Goal: Task Accomplishment & Management: Use online tool/utility

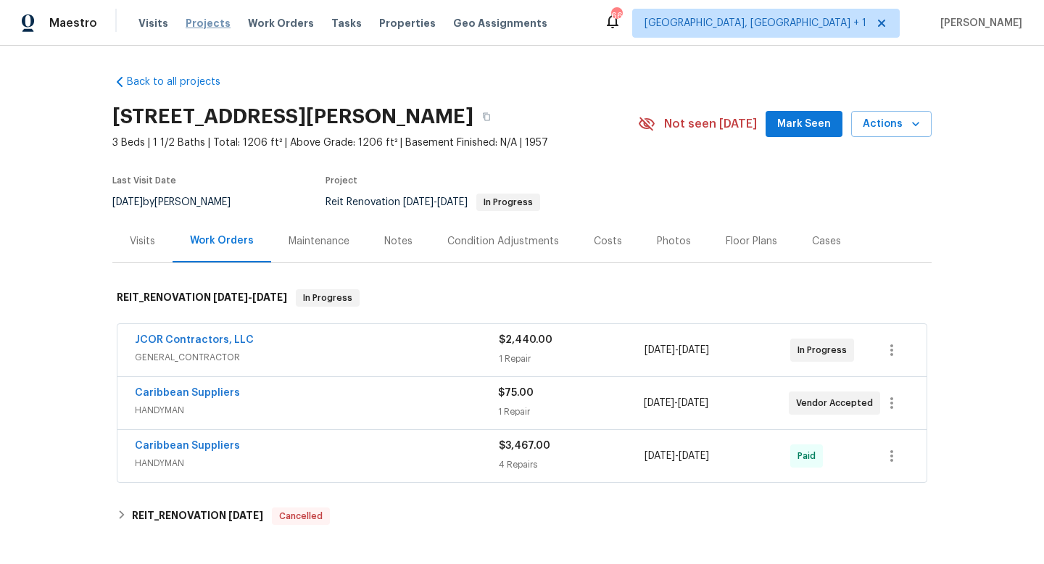
click at [189, 25] on span "Projects" at bounding box center [208, 23] width 45 height 15
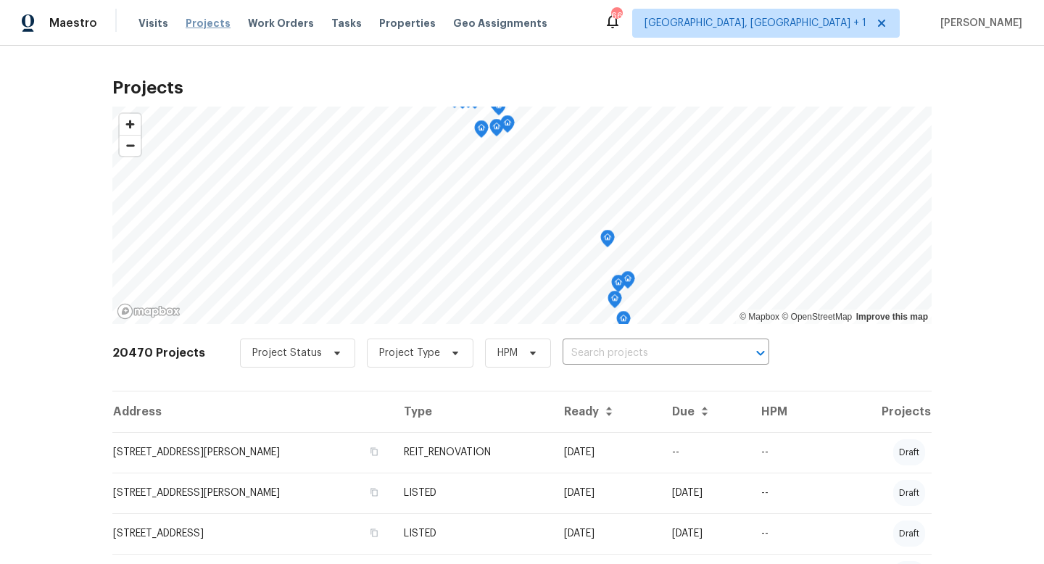
click at [196, 27] on span "Projects" at bounding box center [208, 23] width 45 height 15
click at [575, 351] on input "text" at bounding box center [646, 353] width 166 height 22
type input "4533 sa"
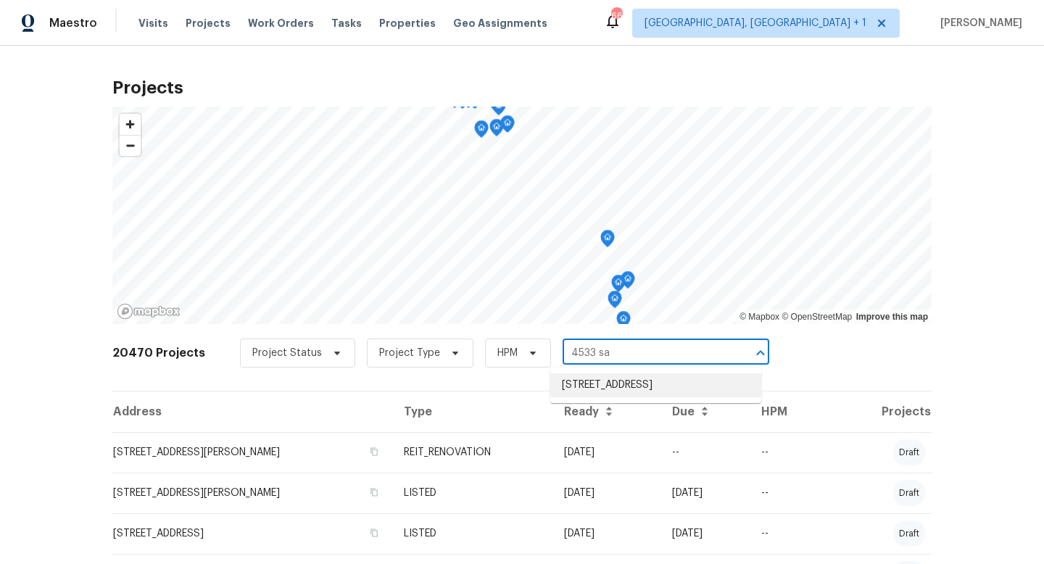
click at [594, 392] on li "[STREET_ADDRESS]" at bounding box center [655, 385] width 211 height 24
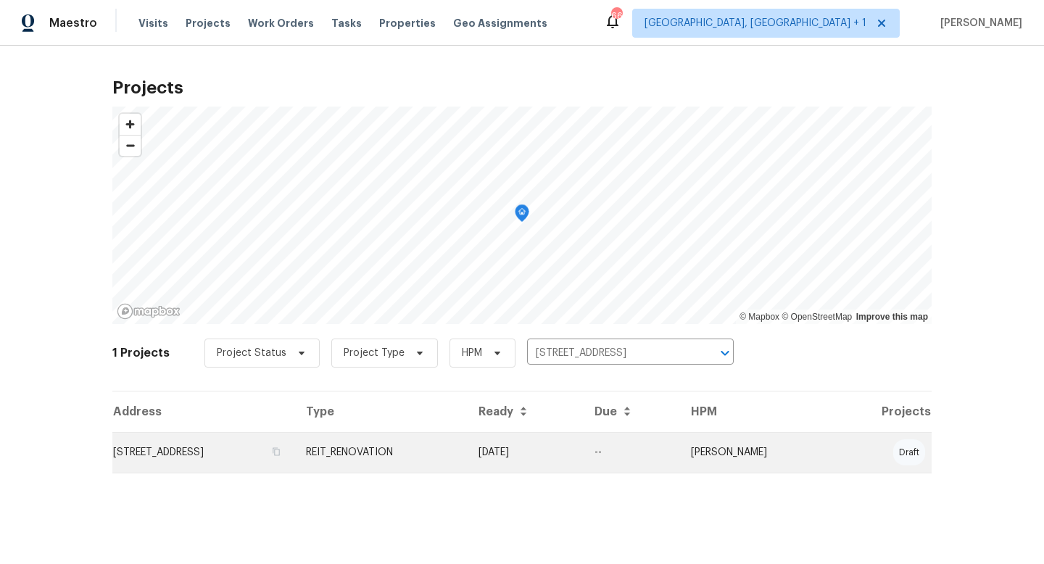
click at [467, 444] on td "REIT_RENOVATION" at bounding box center [380, 452] width 173 height 41
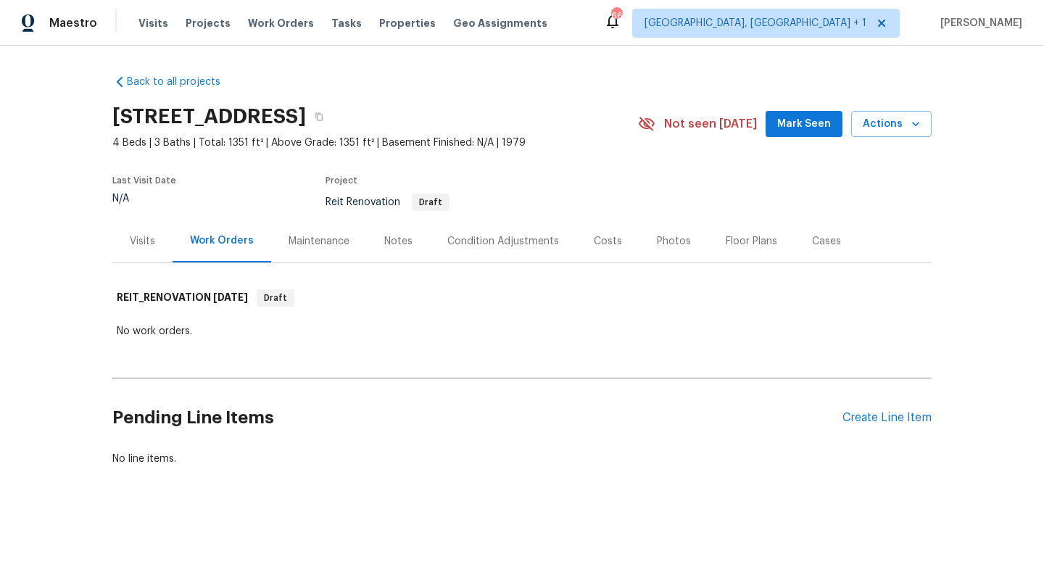
scroll to position [1, 0]
click at [875, 421] on div "Create Line Item" at bounding box center [887, 417] width 89 height 14
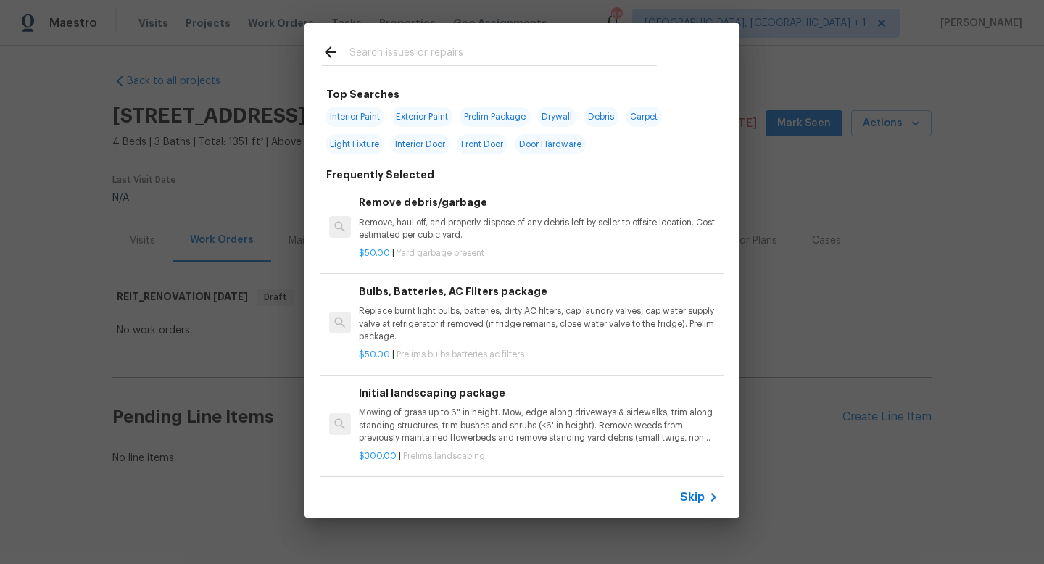
click at [415, 59] on input "text" at bounding box center [503, 55] width 307 height 22
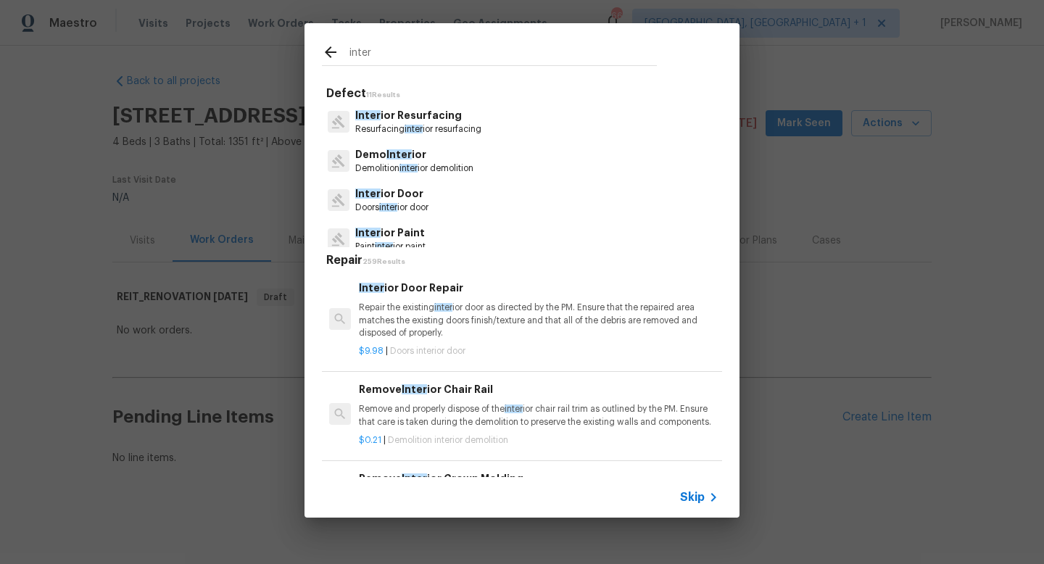
type input "inter"
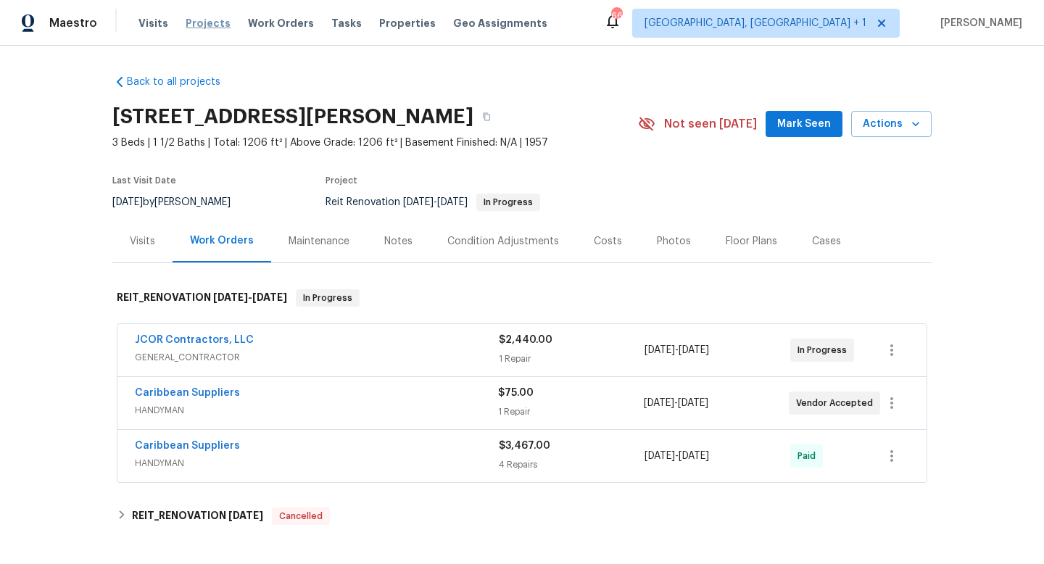
click at [203, 20] on span "Projects" at bounding box center [208, 23] width 45 height 15
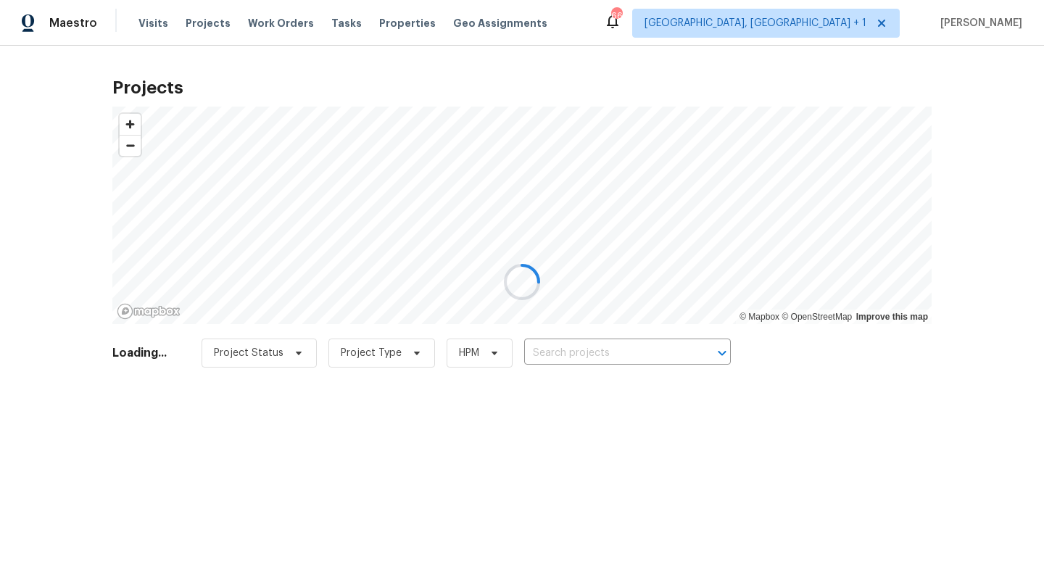
click at [593, 352] on div at bounding box center [522, 282] width 1044 height 564
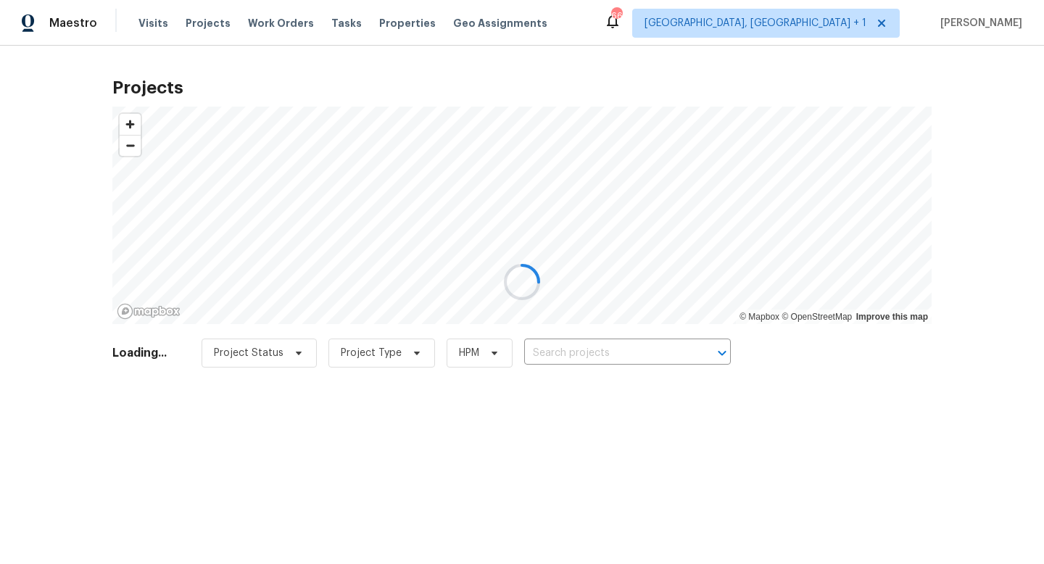
click at [593, 352] on div at bounding box center [522, 282] width 1044 height 564
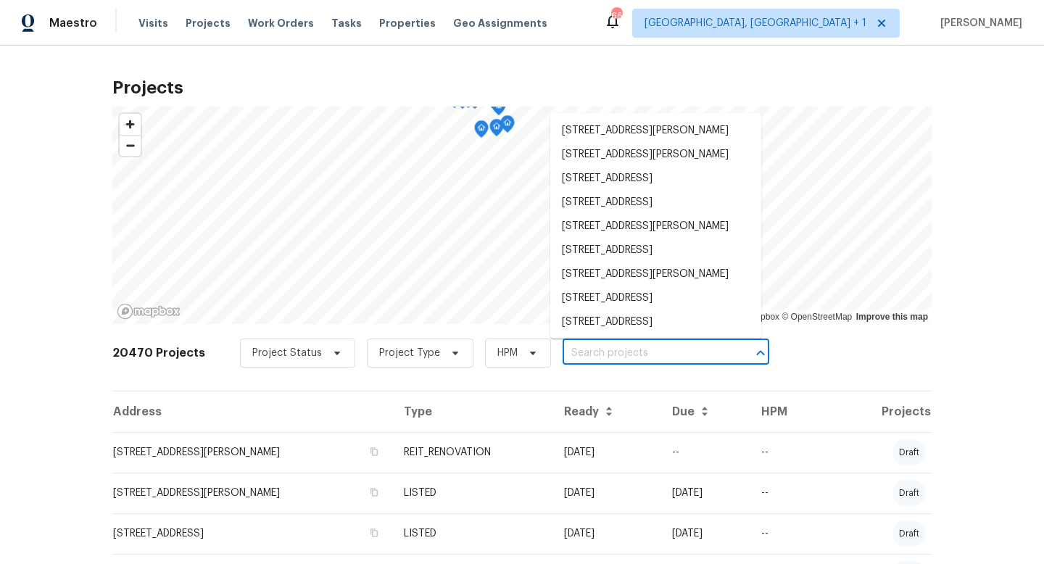
click at [593, 352] on input "text" at bounding box center [646, 353] width 166 height 22
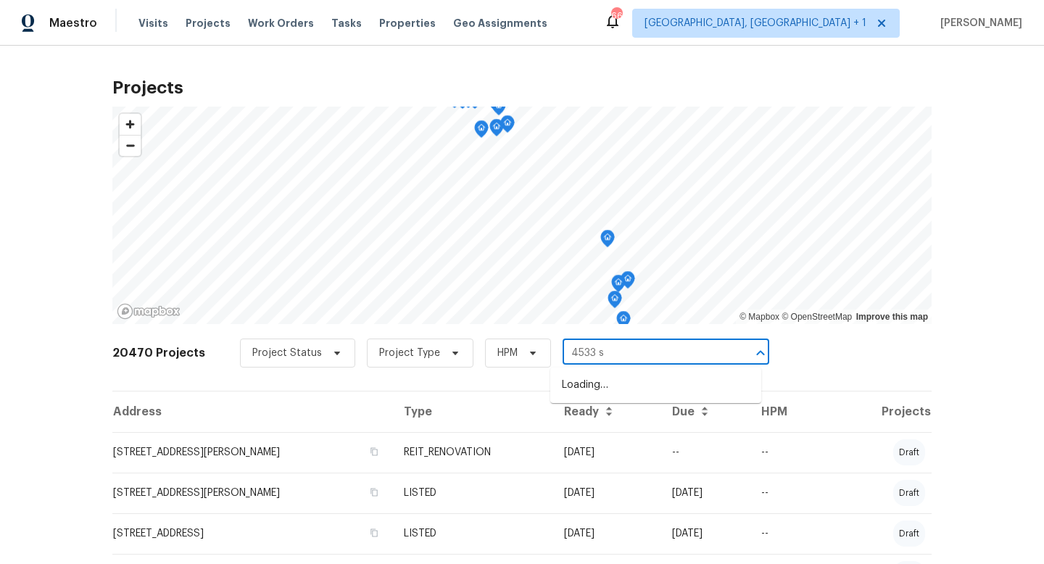
type input "4533 sa"
click at [573, 383] on li "[STREET_ADDRESS]" at bounding box center [655, 385] width 211 height 24
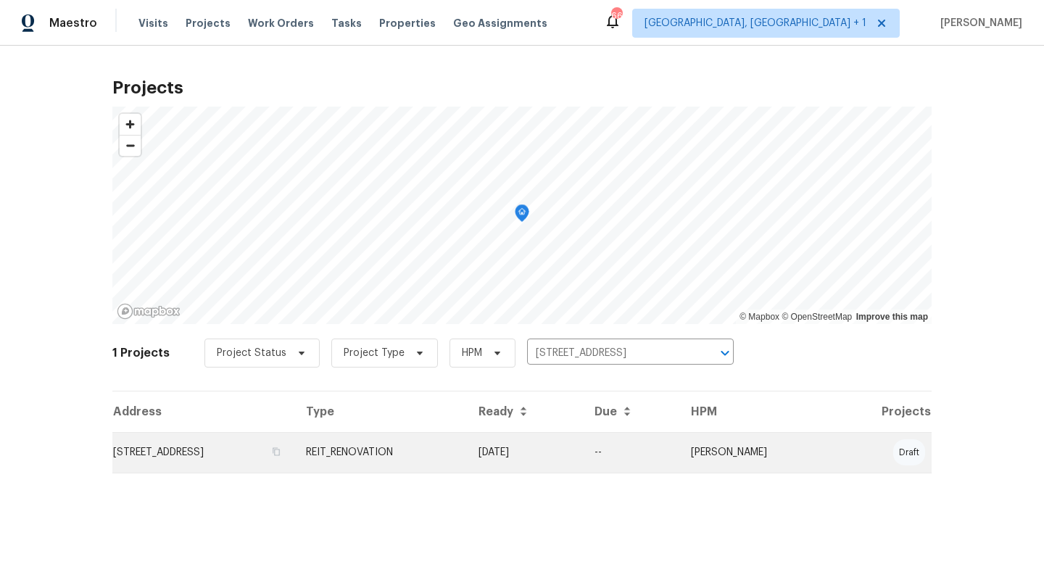
click at [467, 444] on td "REIT_RENOVATION" at bounding box center [380, 452] width 173 height 41
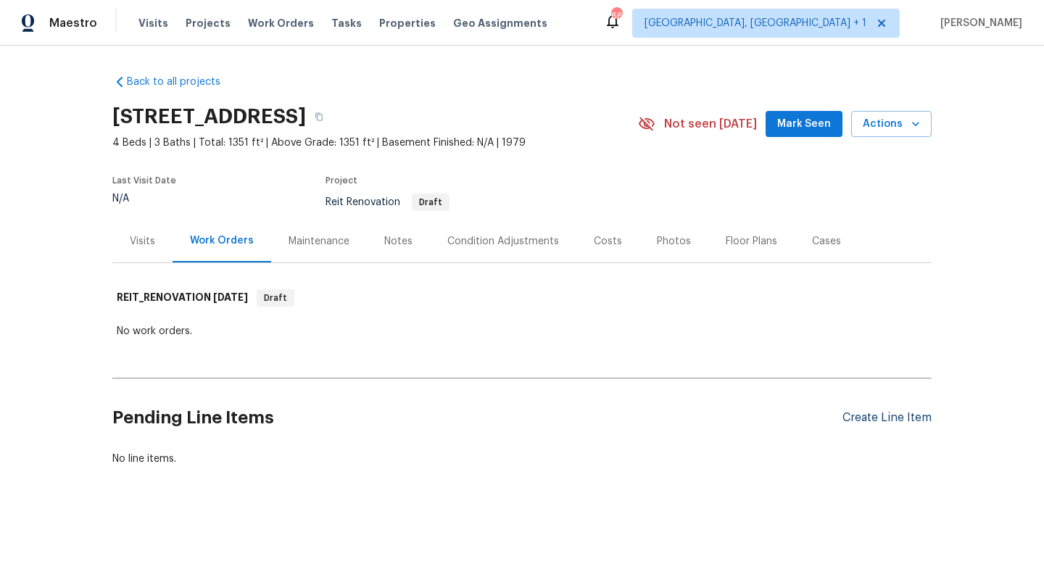
click at [848, 416] on div "Create Line Item" at bounding box center [887, 418] width 89 height 14
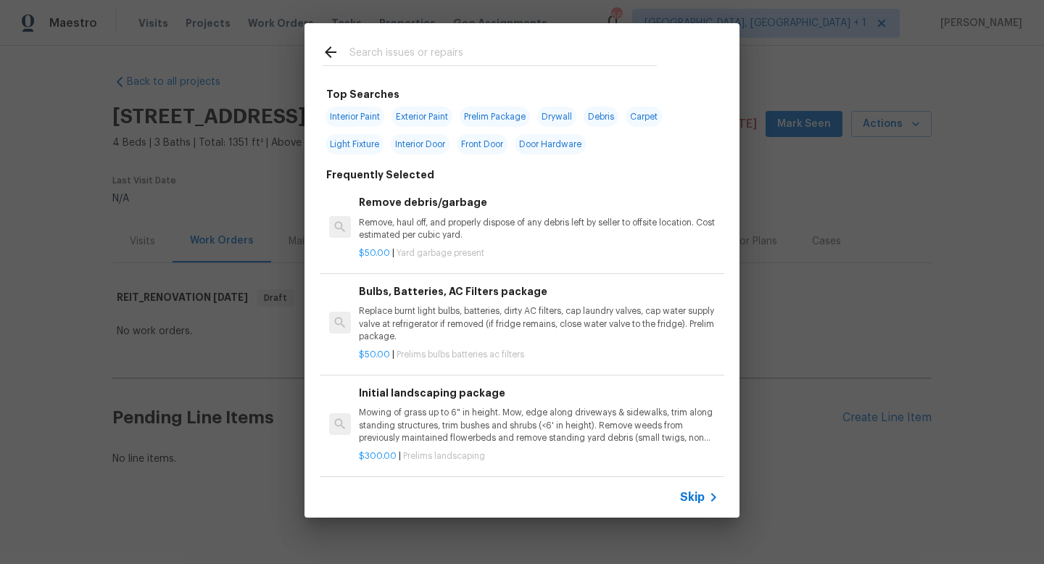
click at [461, 56] on input "text" at bounding box center [503, 55] width 307 height 22
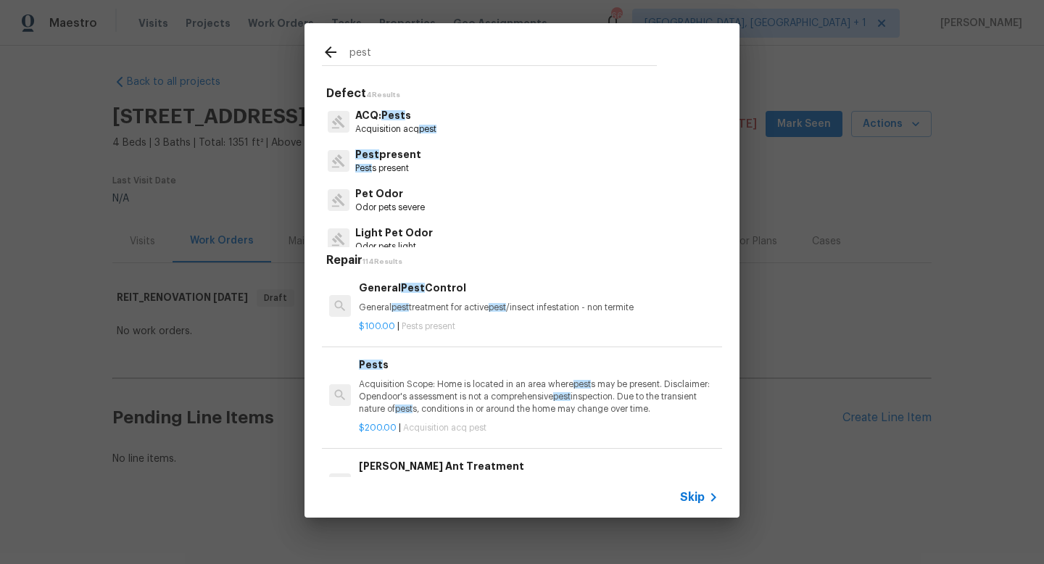
type input "pest"
click at [376, 162] on p "Pest present" at bounding box center [388, 154] width 66 height 15
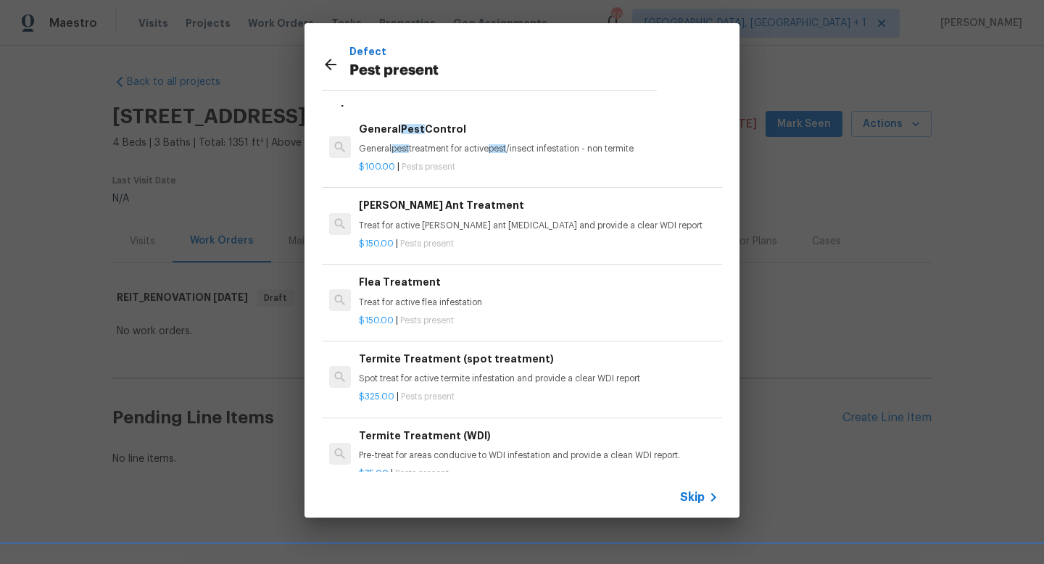
click at [331, 62] on icon at bounding box center [330, 64] width 17 height 17
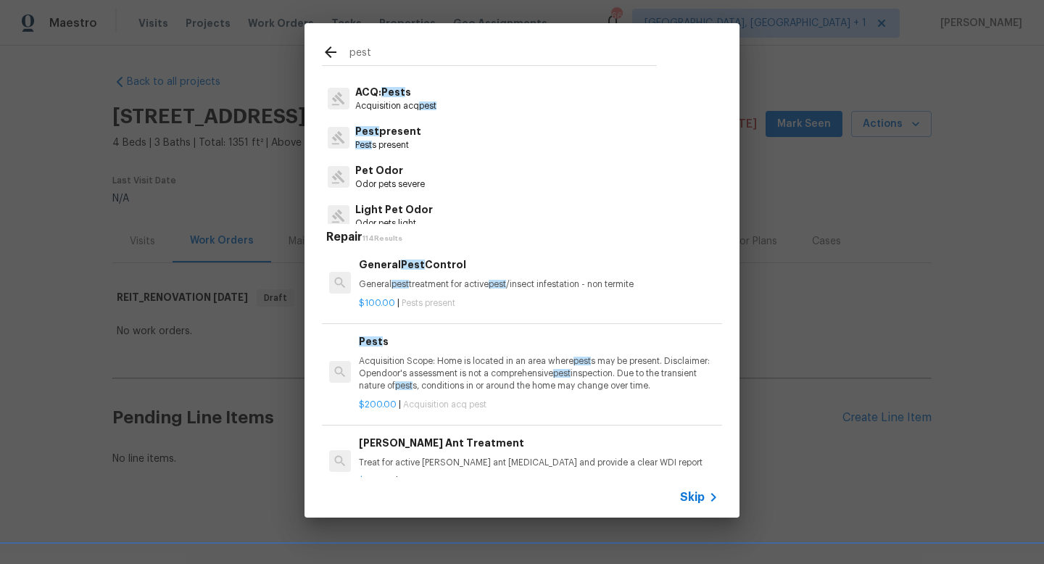
scroll to position [160, 0]
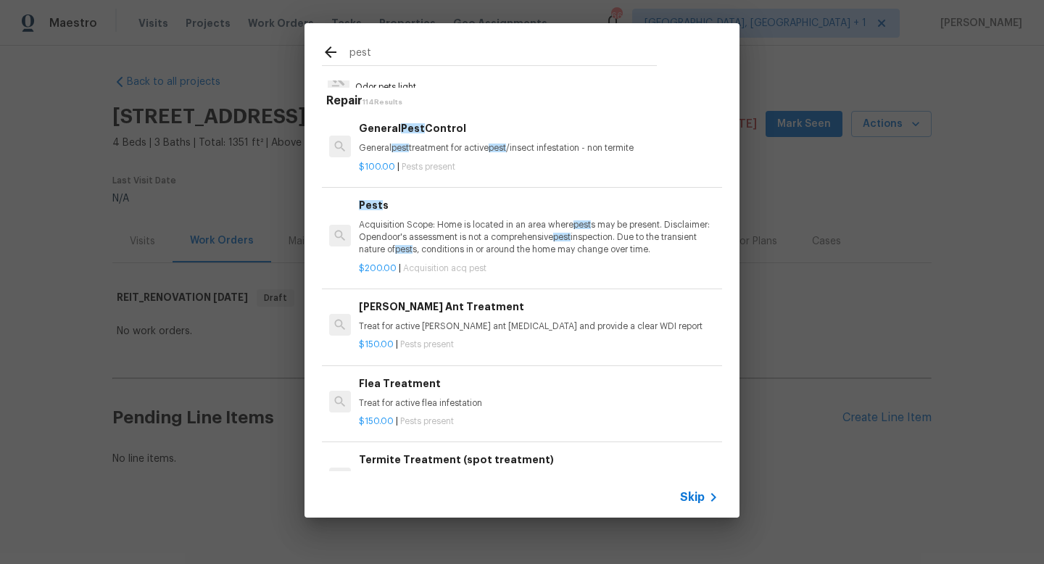
click at [385, 56] on input "pest" at bounding box center [503, 55] width 307 height 22
type input "p"
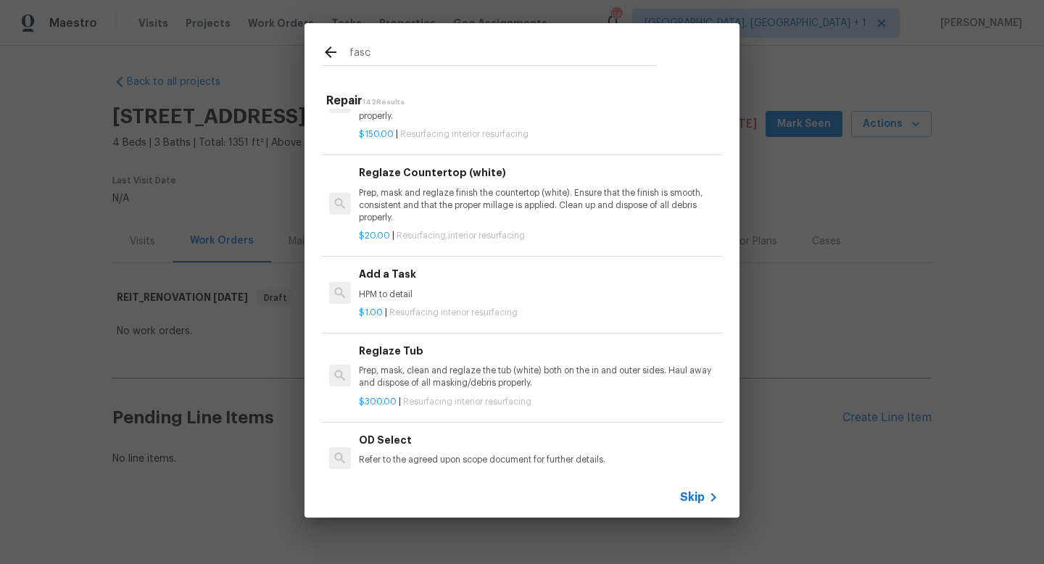
scroll to position [353, 0]
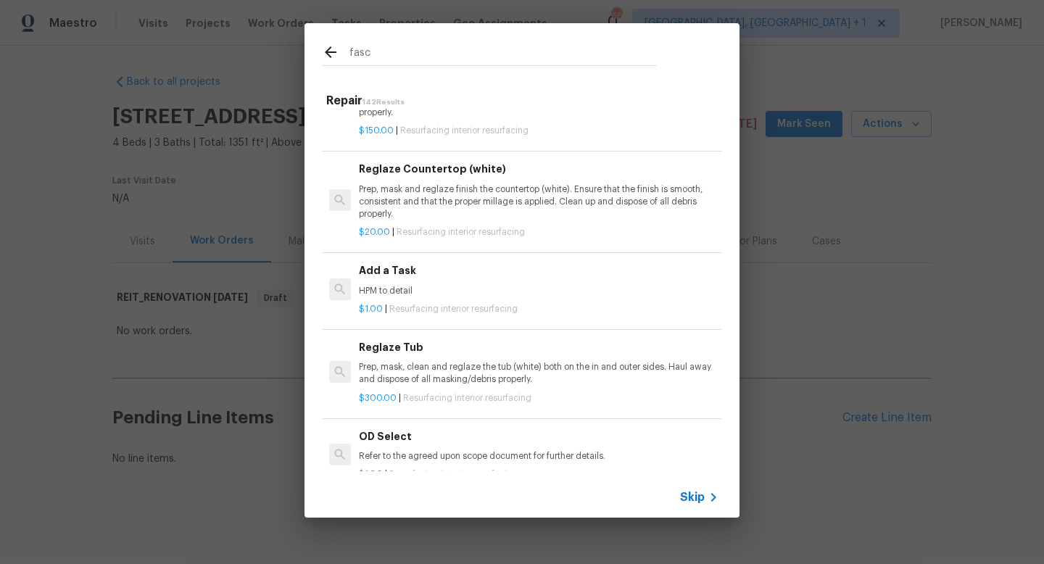
type input "fasc"
click at [384, 281] on div "Add a Task HPM to detail" at bounding box center [539, 280] width 360 height 35
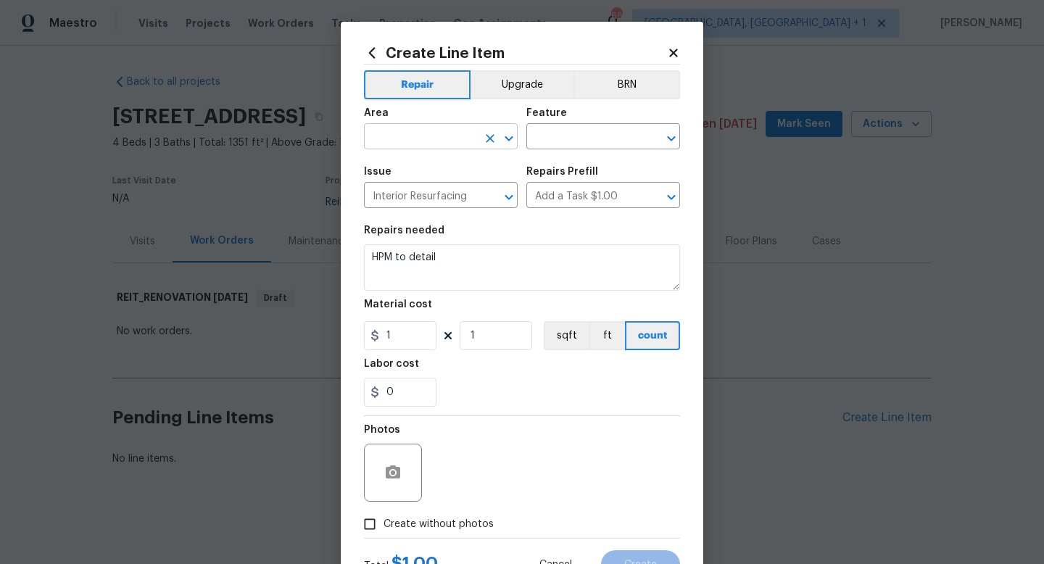
click at [463, 131] on input "text" at bounding box center [420, 138] width 113 height 22
click at [419, 194] on li "Exterior Overall" at bounding box center [441, 195] width 154 height 24
type input "Exterior Overall"
click at [555, 143] on input "text" at bounding box center [582, 138] width 113 height 22
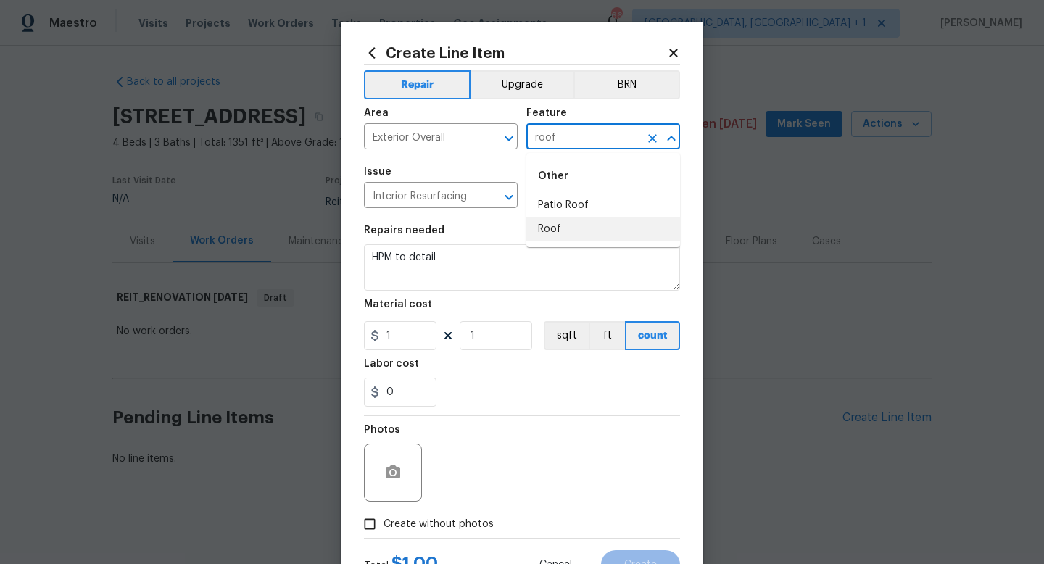
click at [555, 232] on li "Roof" at bounding box center [603, 230] width 154 height 24
type input "Roof"
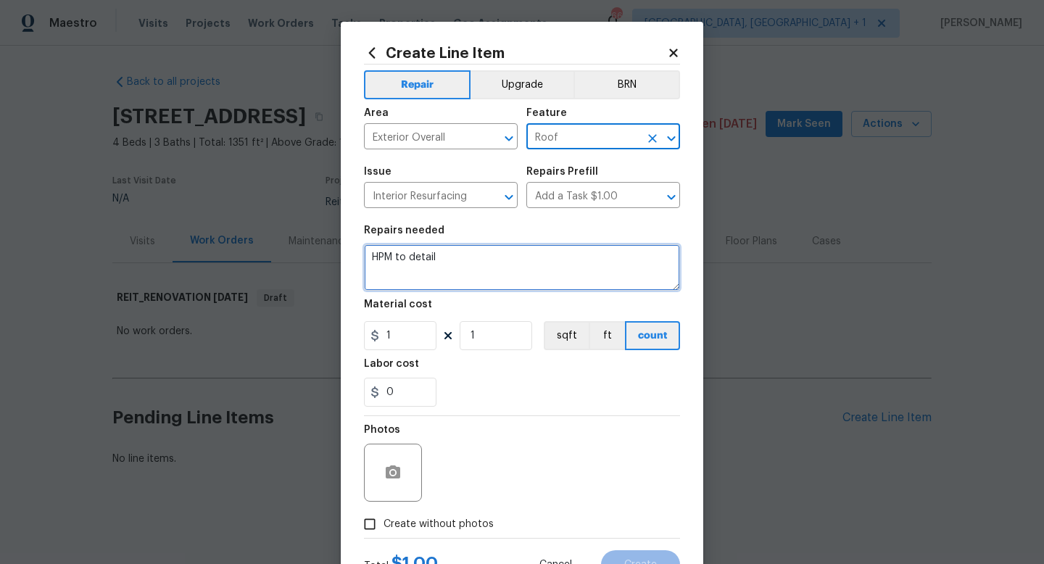
click at [487, 265] on textarea "HPM to detail" at bounding box center [522, 267] width 316 height 46
paste textarea "Can we have an estimate for the WDO repairs that are needed? Wood rot and decay…"
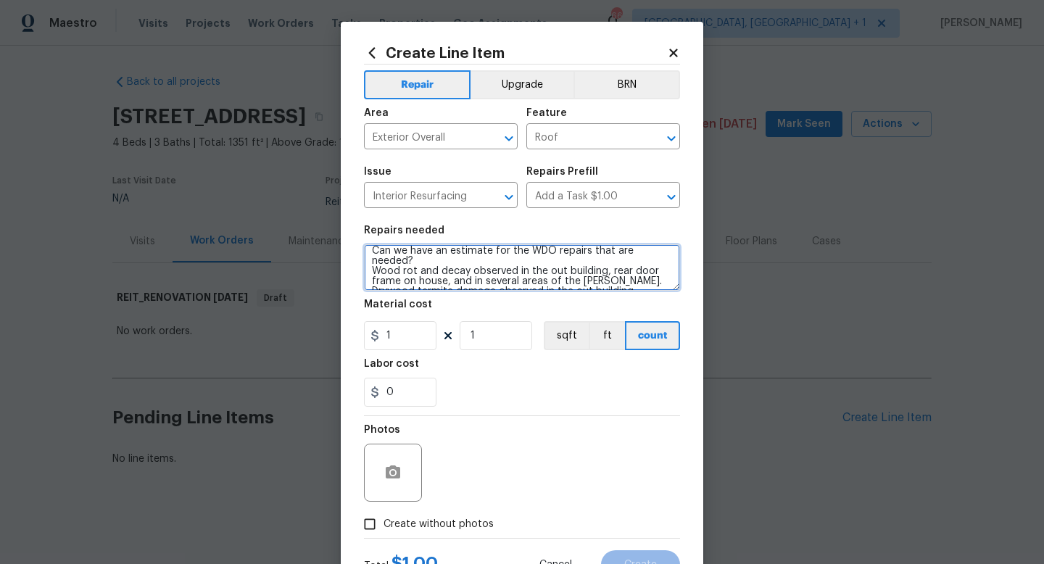
scroll to position [30, 0]
click at [595, 281] on textarea "HPM to detail Can we have an estimate for the WDO repairs that are needed? Wood…" at bounding box center [522, 267] width 316 height 46
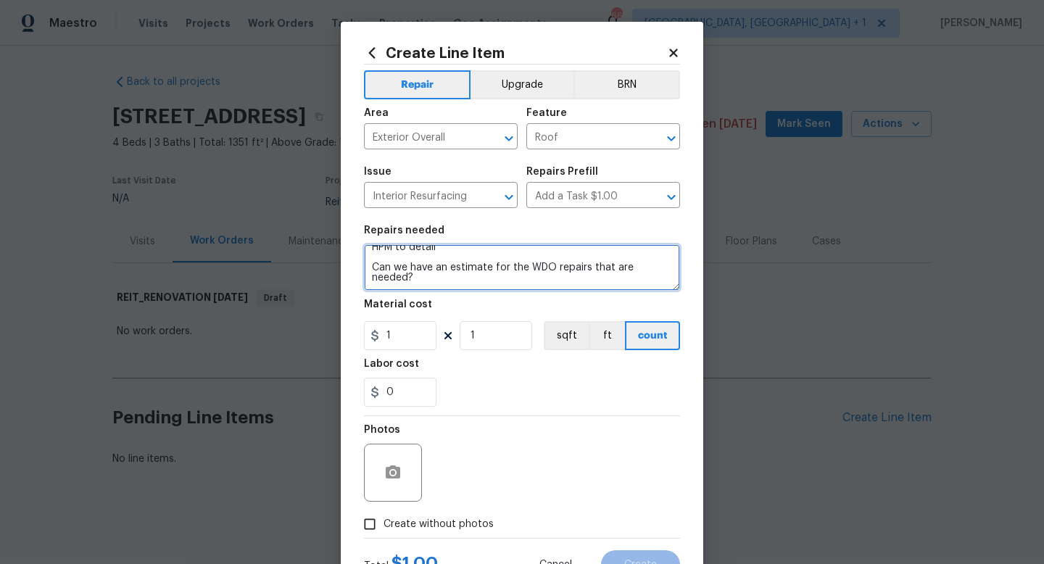
scroll to position [0, 0]
type textarea "H"
click at [485, 259] on textarea at bounding box center [522, 267] width 316 height 46
paste textarea "1. A current termite bond, satisfactory inspection or satisfactory treatment fo…"
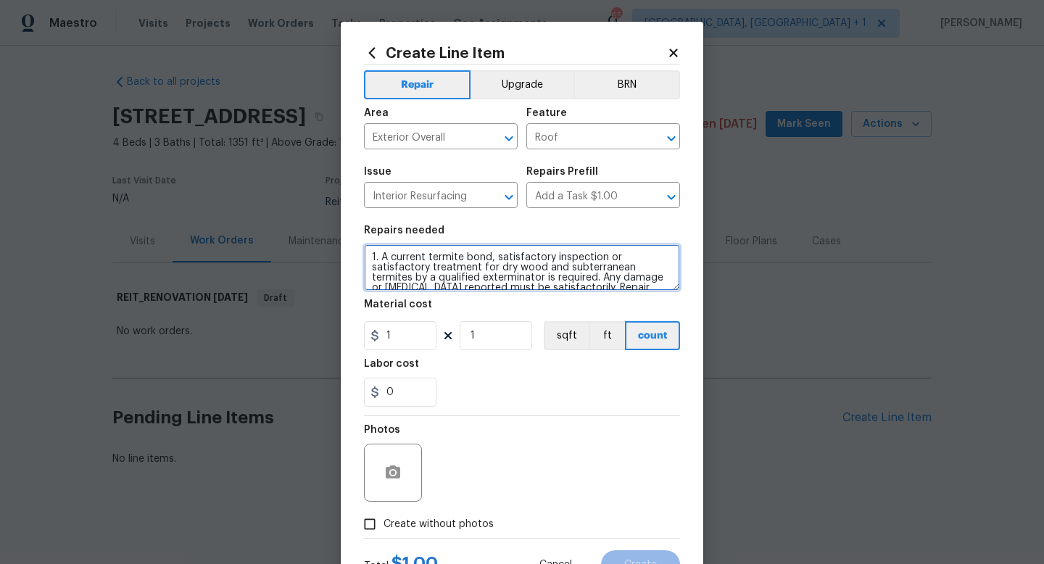
type textarea "1. A current termite bond, satisfactory inspection or satisfactory treatment fo…"
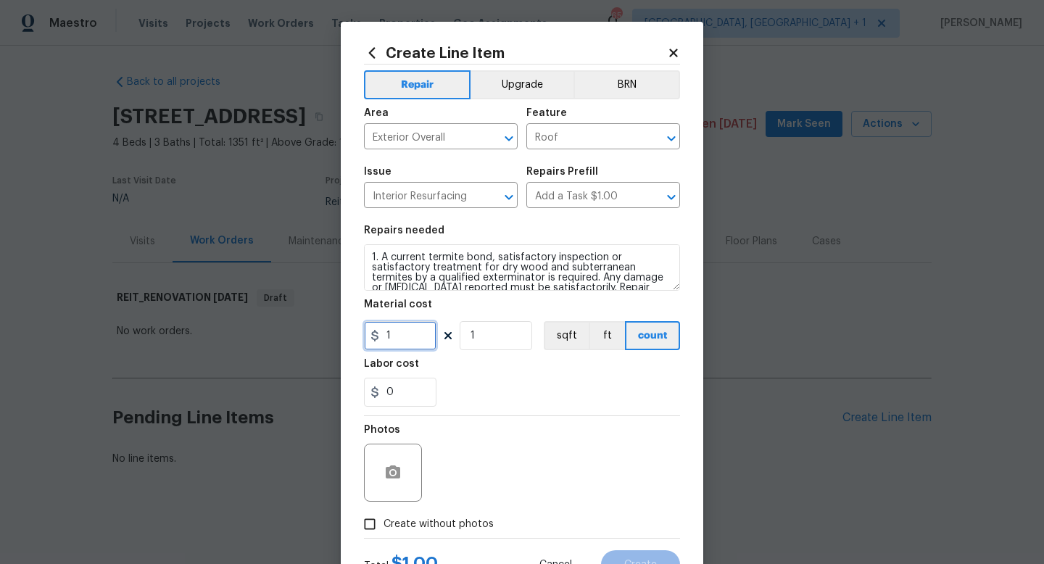
click at [417, 345] on input "1" at bounding box center [400, 335] width 73 height 29
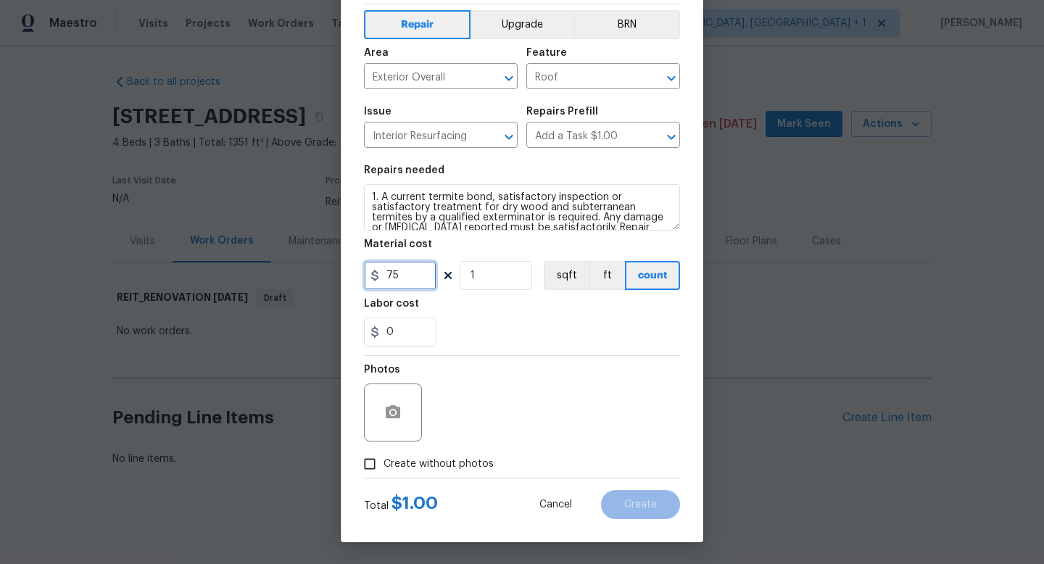
type input "75"
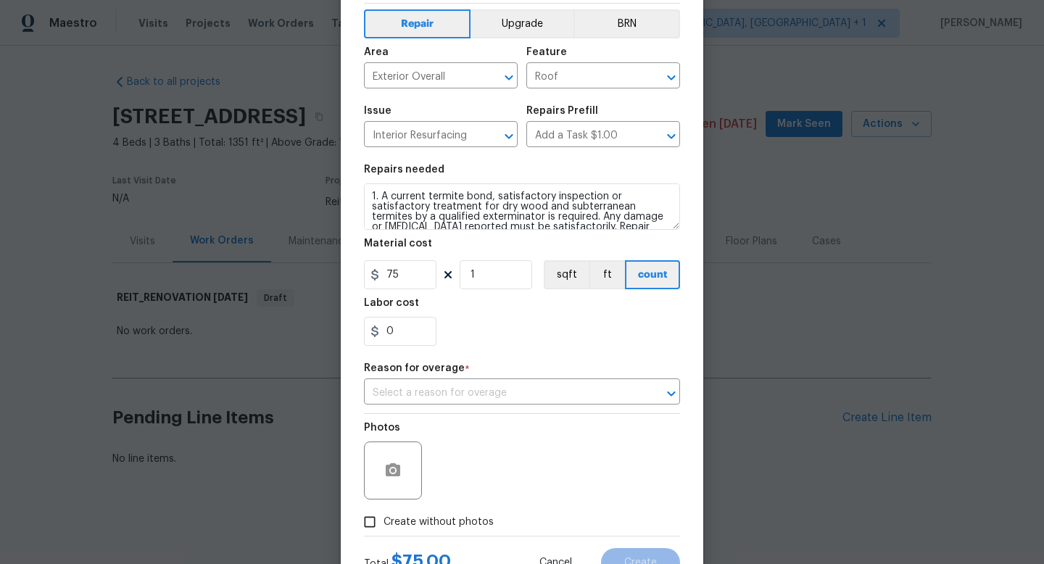
click at [371, 464] on div "Photos Create without photos" at bounding box center [522, 475] width 316 height 122
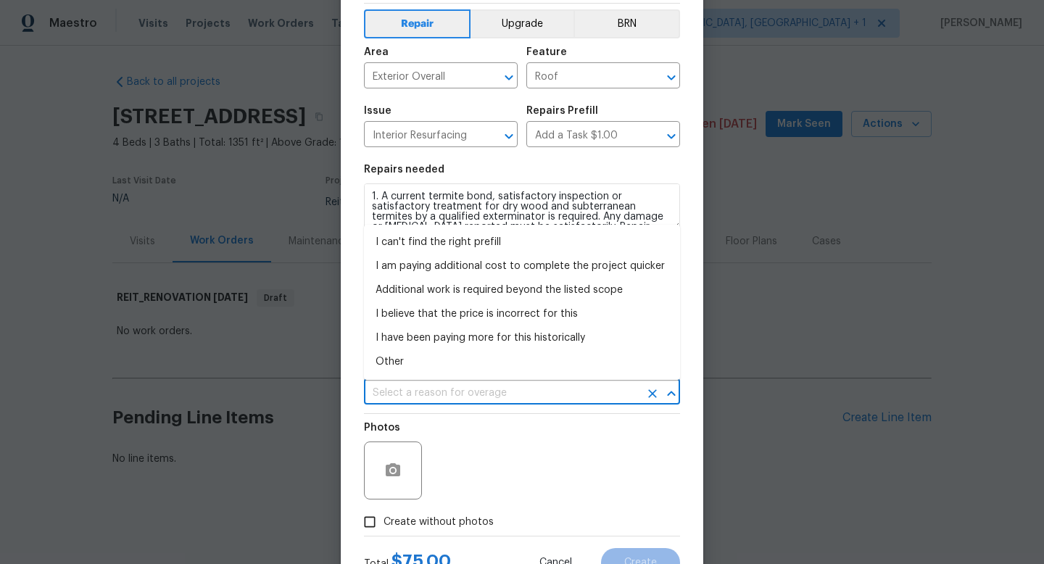
click at [426, 399] on input "text" at bounding box center [502, 393] width 276 height 22
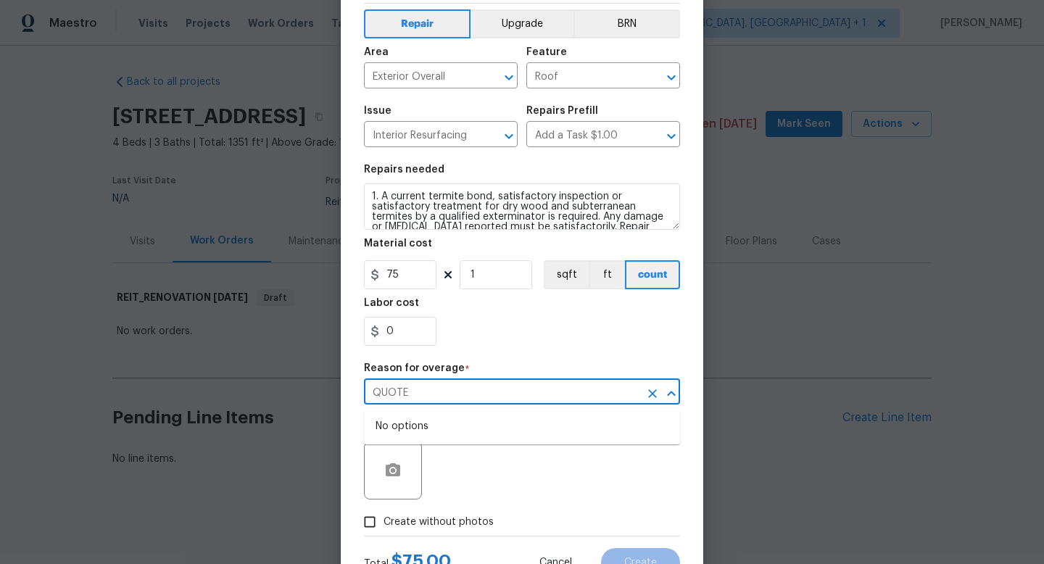
type input "QUOTE"
click at [528, 460] on div "Photos" at bounding box center [522, 461] width 316 height 94
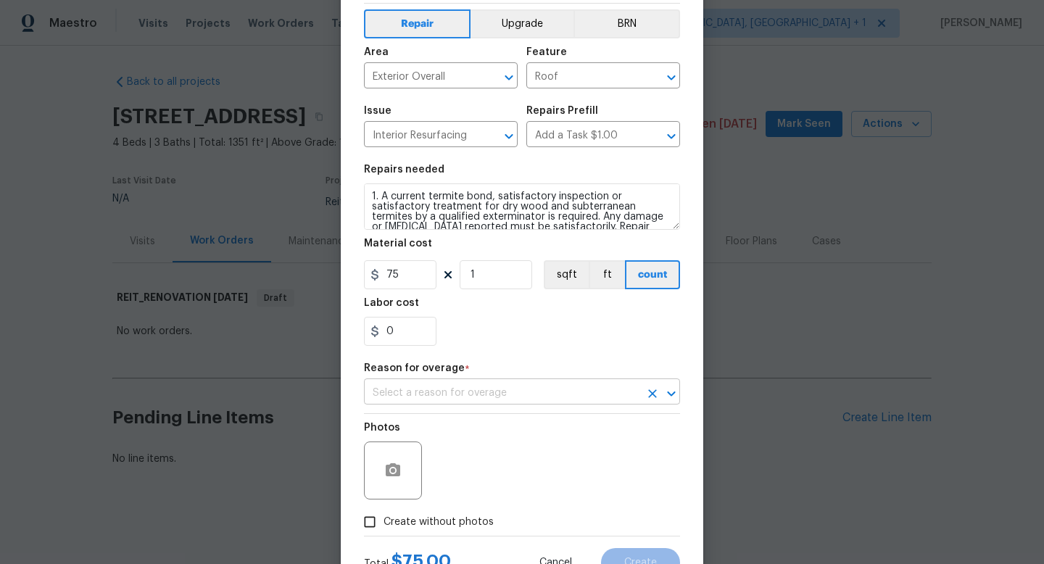
click at [480, 397] on input "text" at bounding box center [502, 393] width 276 height 22
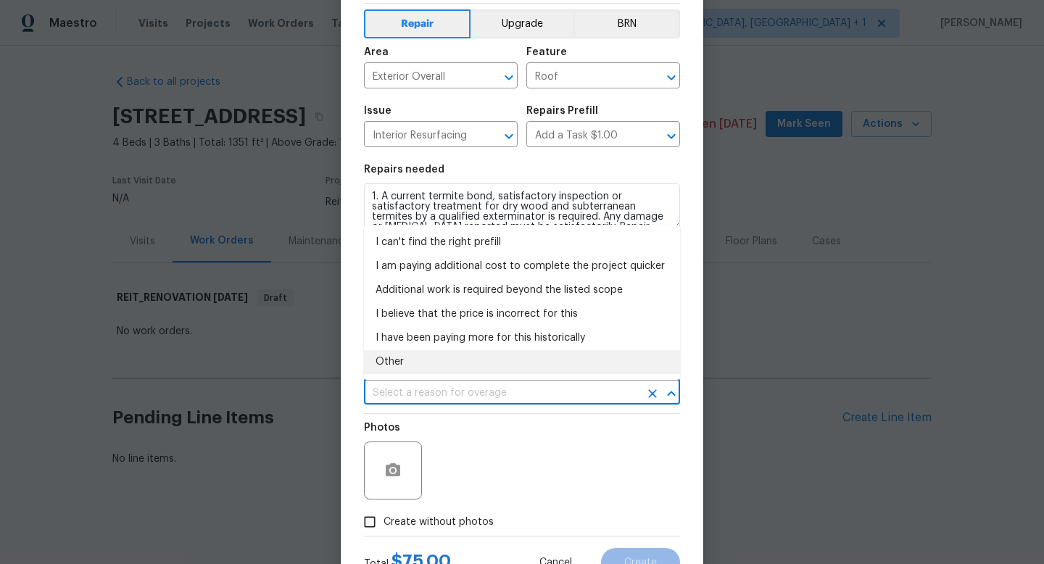
click at [409, 361] on li "Other" at bounding box center [522, 362] width 316 height 24
type input "Other"
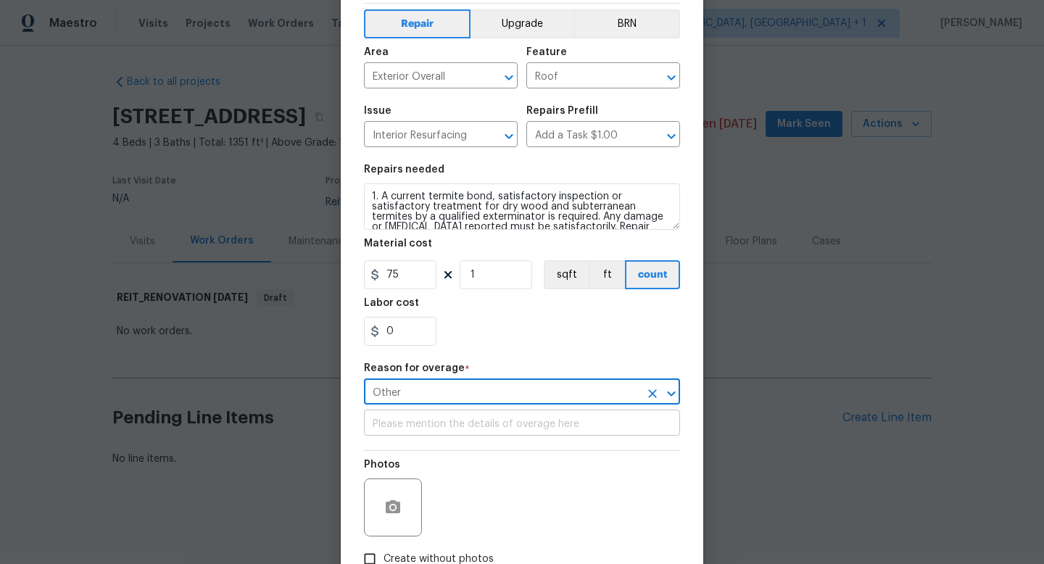
click at [413, 426] on input "text" at bounding box center [522, 424] width 316 height 22
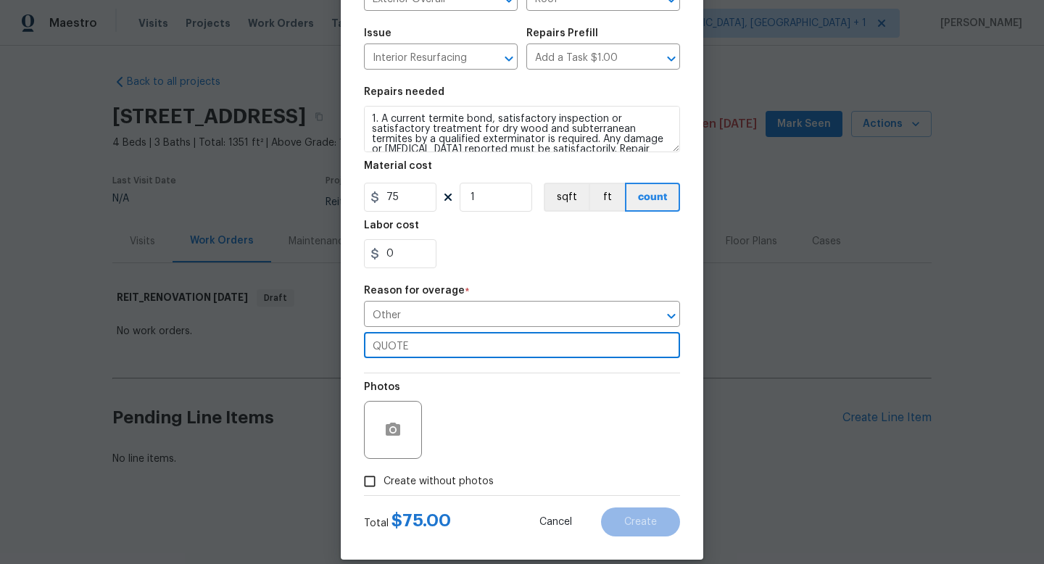
scroll to position [139, 0]
type input "QUOTE"
click at [367, 482] on input "Create without photos" at bounding box center [370, 481] width 28 height 28
checkbox input "true"
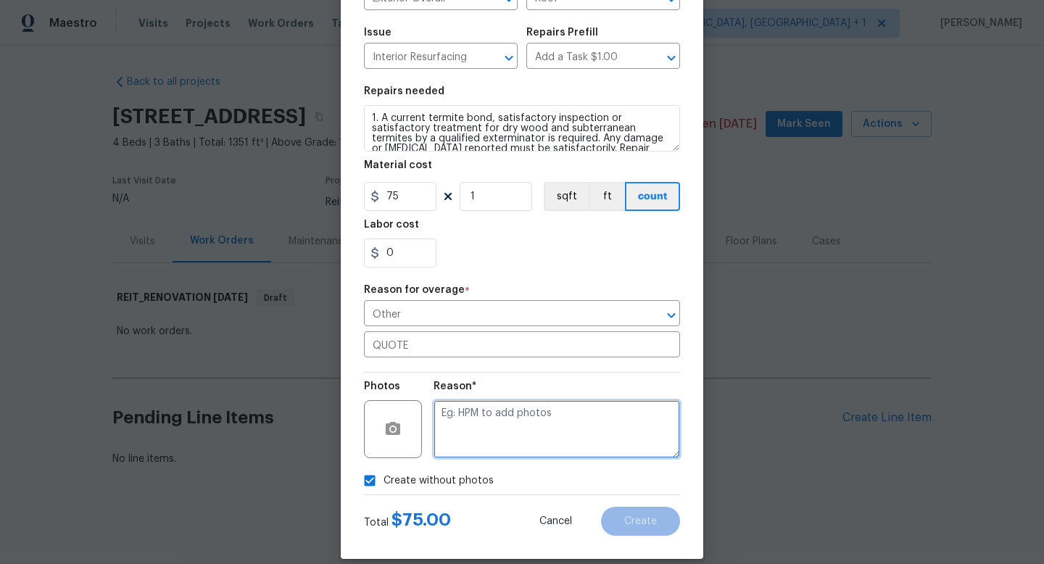
click at [460, 435] on textarea at bounding box center [557, 429] width 247 height 58
type textarea "QUOTE"
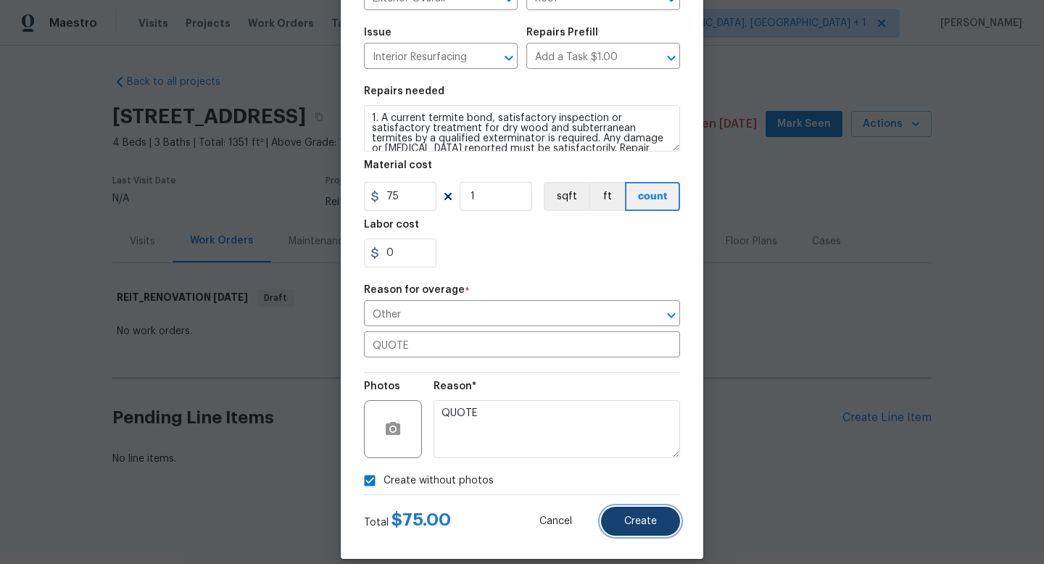
click at [657, 528] on button "Create" at bounding box center [640, 521] width 79 height 29
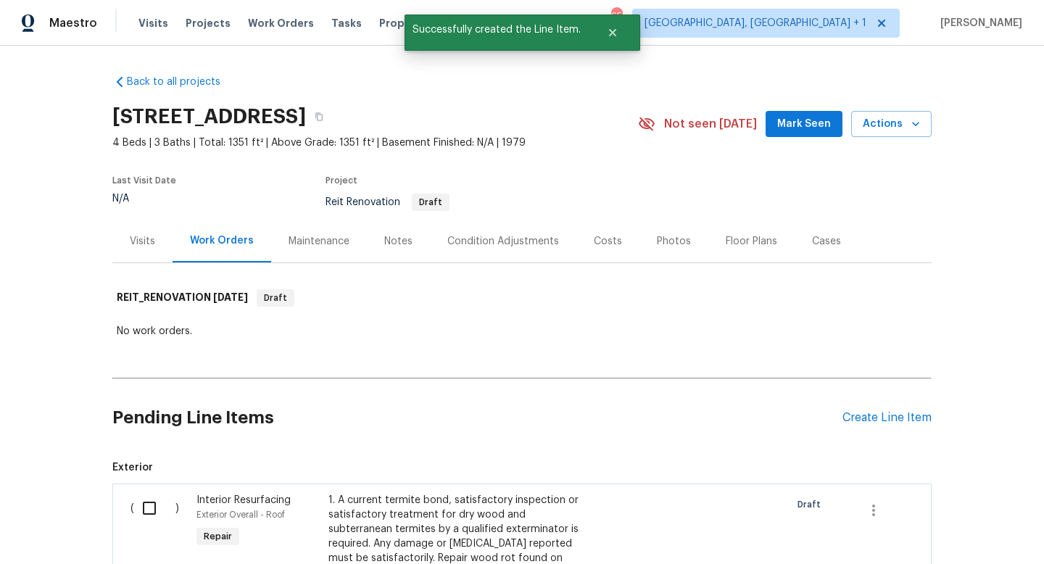
click at [147, 503] on input "checkbox" at bounding box center [154, 508] width 41 height 30
checkbox input "true"
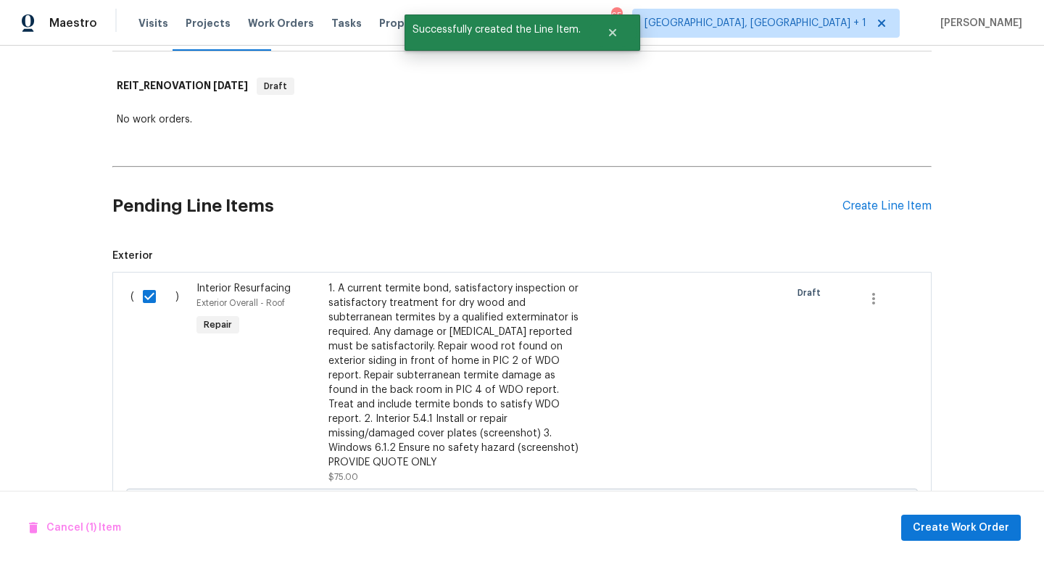
scroll to position [245, 0]
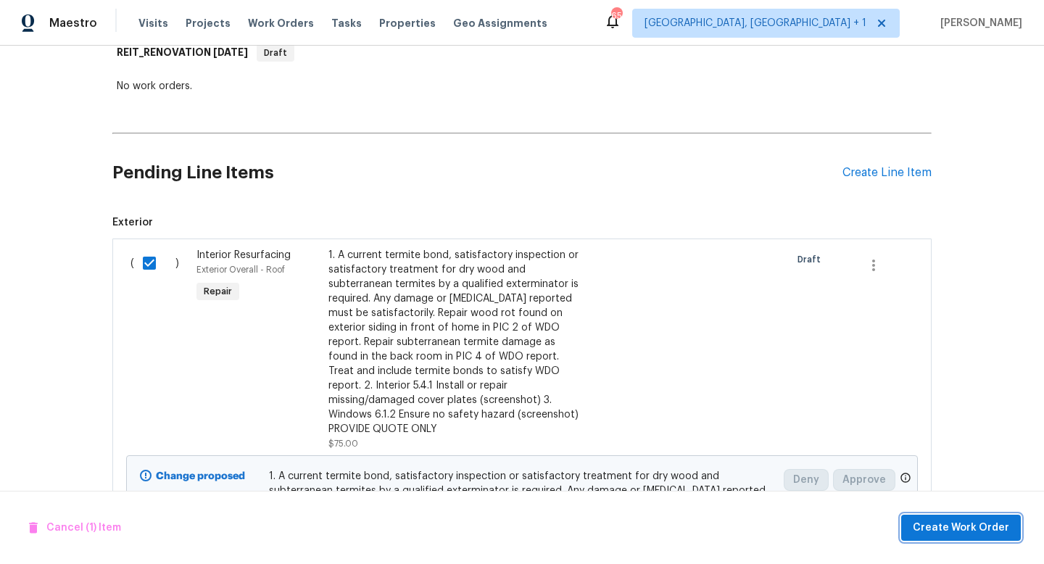
click at [955, 527] on span "Create Work Order" at bounding box center [961, 528] width 96 height 18
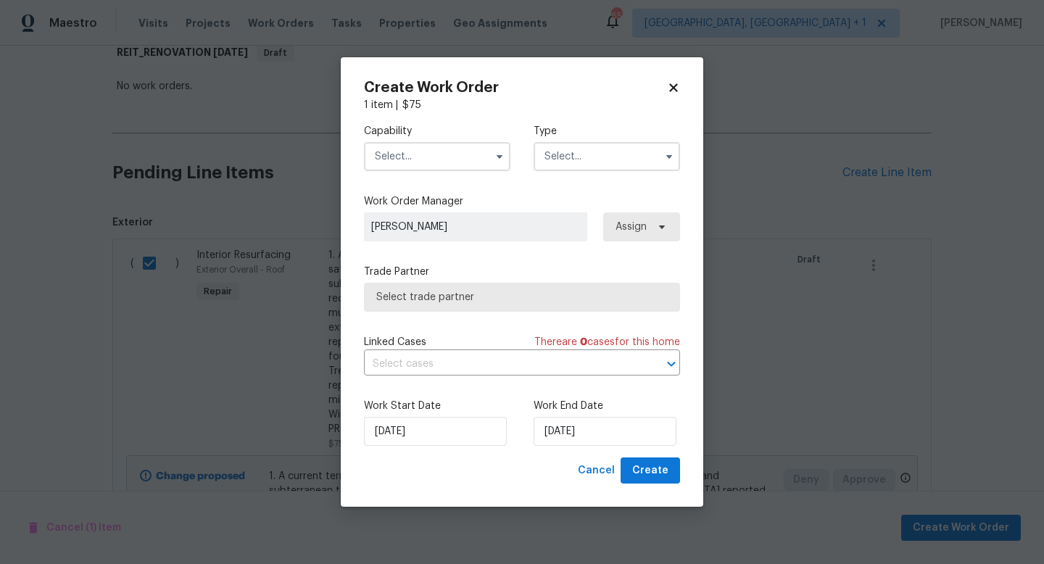
click at [455, 155] on input "text" at bounding box center [437, 156] width 146 height 29
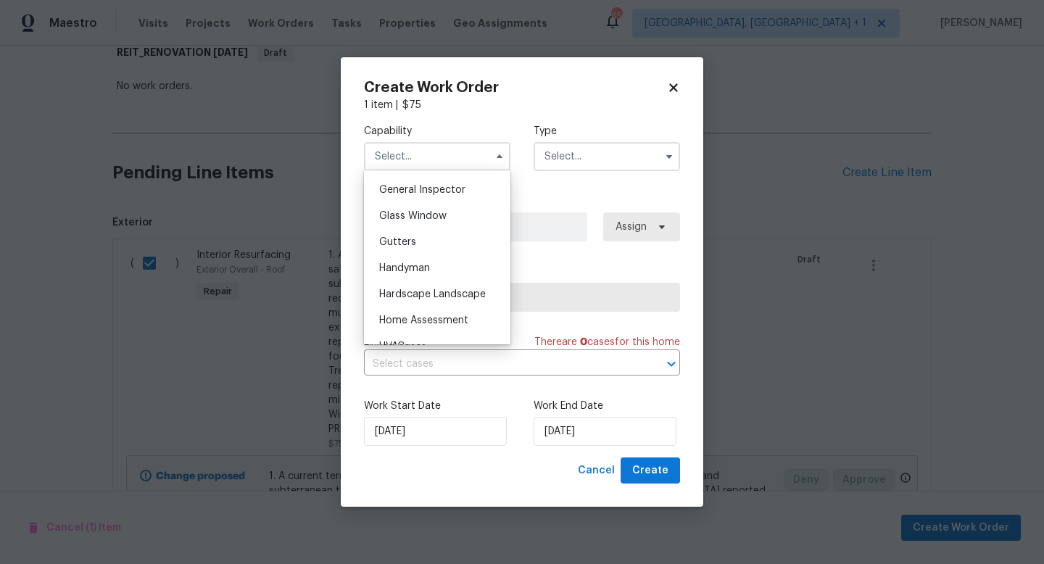
scroll to position [774, 0]
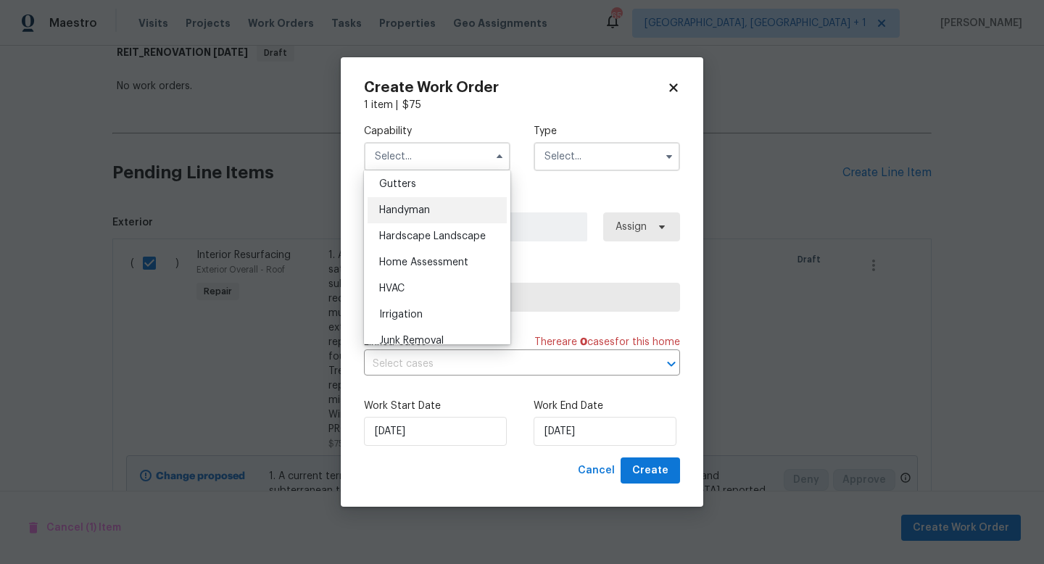
click at [432, 207] on div "Handyman" at bounding box center [437, 210] width 139 height 26
type input "Handyman"
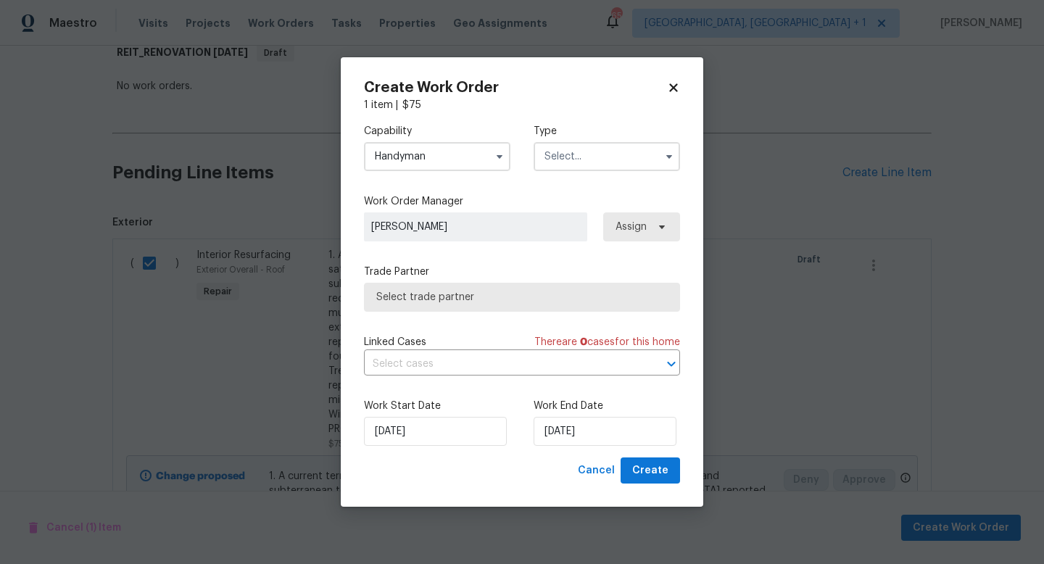
click at [584, 160] on input "text" at bounding box center [607, 156] width 146 height 29
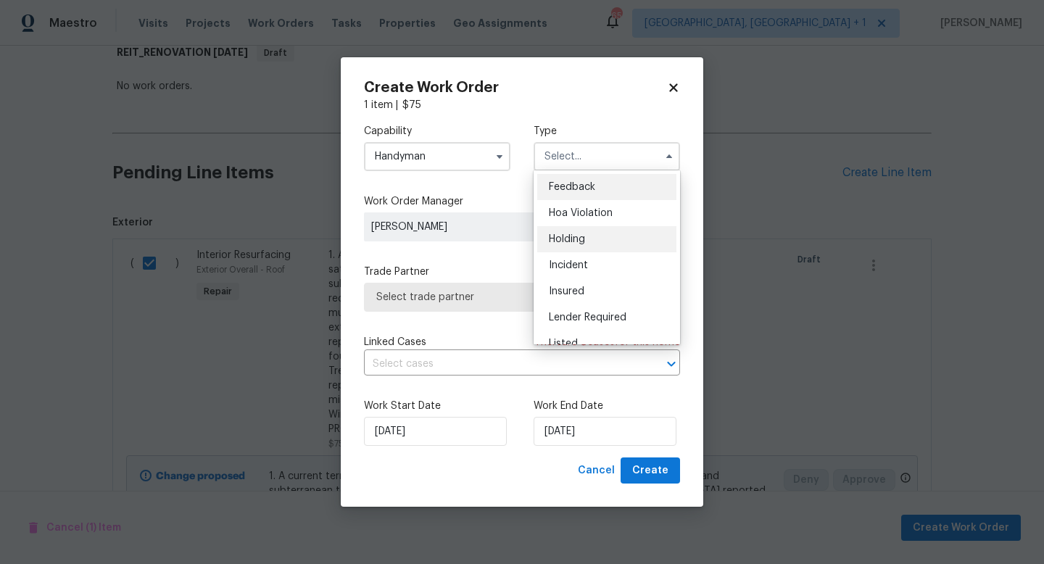
drag, startPoint x: 561, startPoint y: 257, endPoint x: 561, endPoint y: 242, distance: 14.5
click at [561, 248] on ul "Feedback Hoa Violation Holding Incident Insured Lender Required Listed Lite Lwo…" at bounding box center [607, 257] width 146 height 174
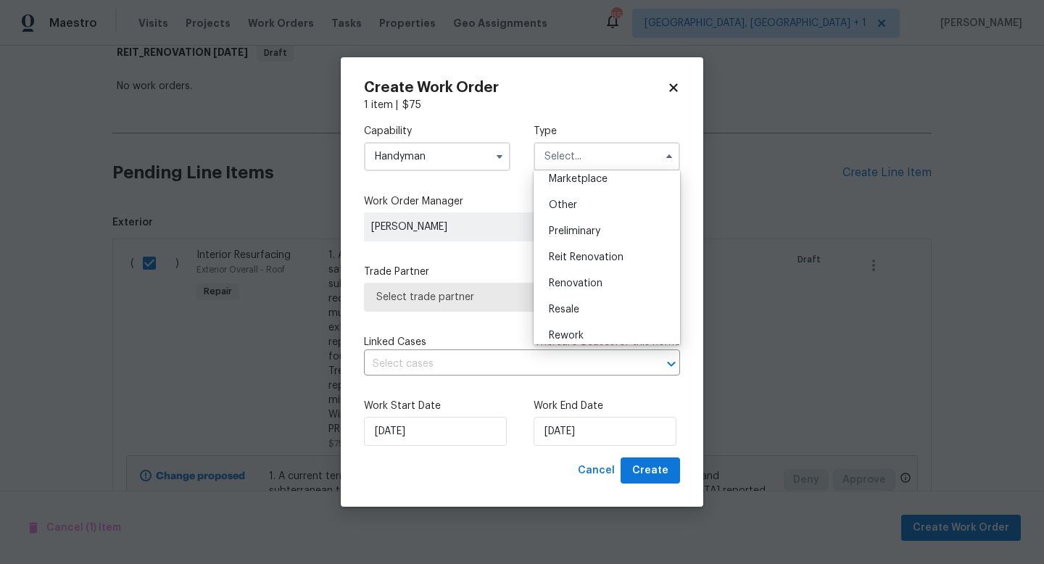
scroll to position [329, 0]
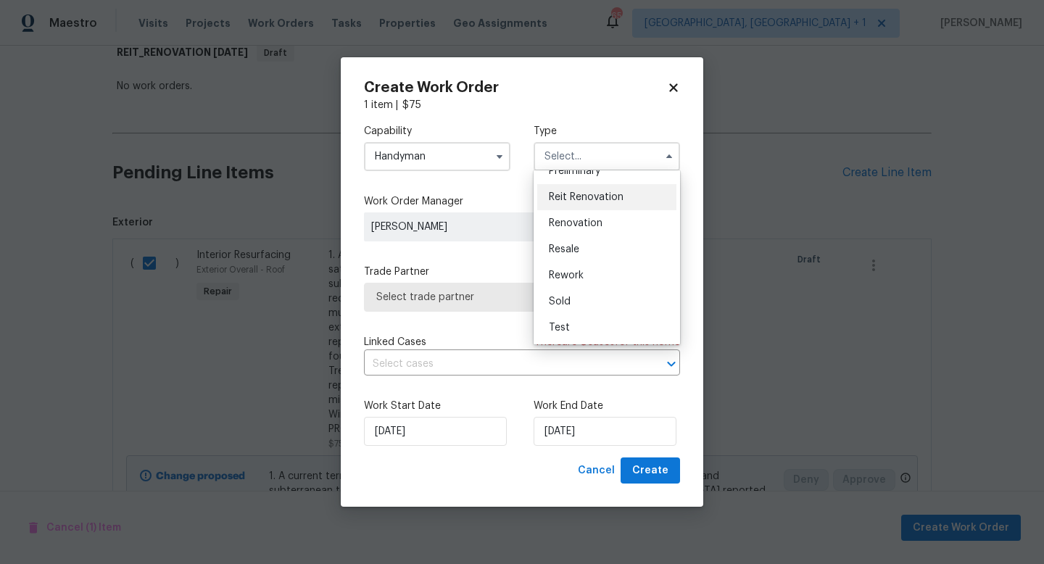
click at [584, 199] on span "Reit Renovation" at bounding box center [586, 197] width 75 height 10
type input "Reit Renovation"
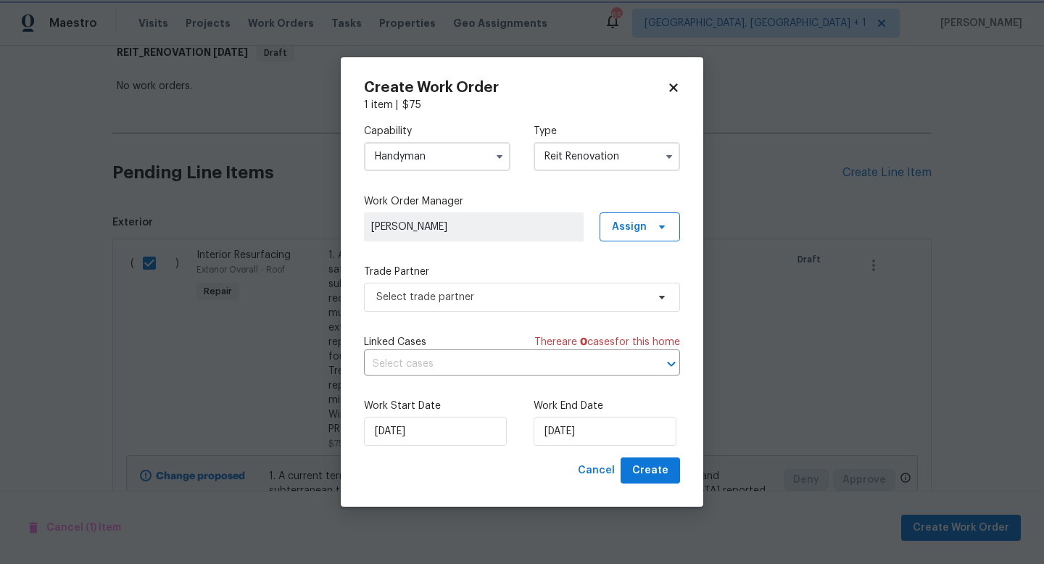
scroll to position [0, 0]
click at [473, 303] on span "Select trade partner" at bounding box center [511, 297] width 270 height 15
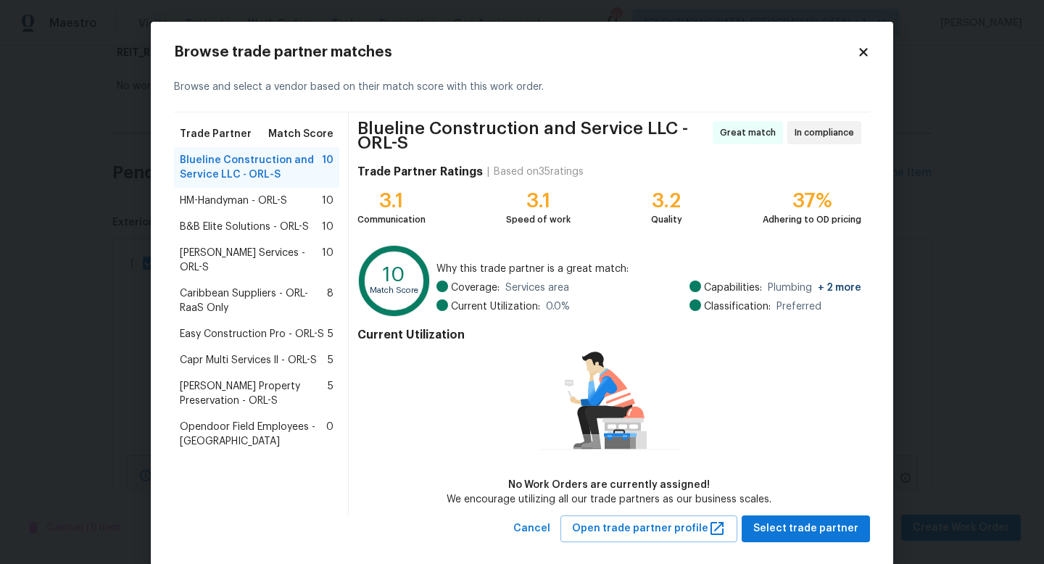
click at [223, 286] on span "Caribbean Suppliers - ORL-RaaS Only" at bounding box center [253, 300] width 147 height 29
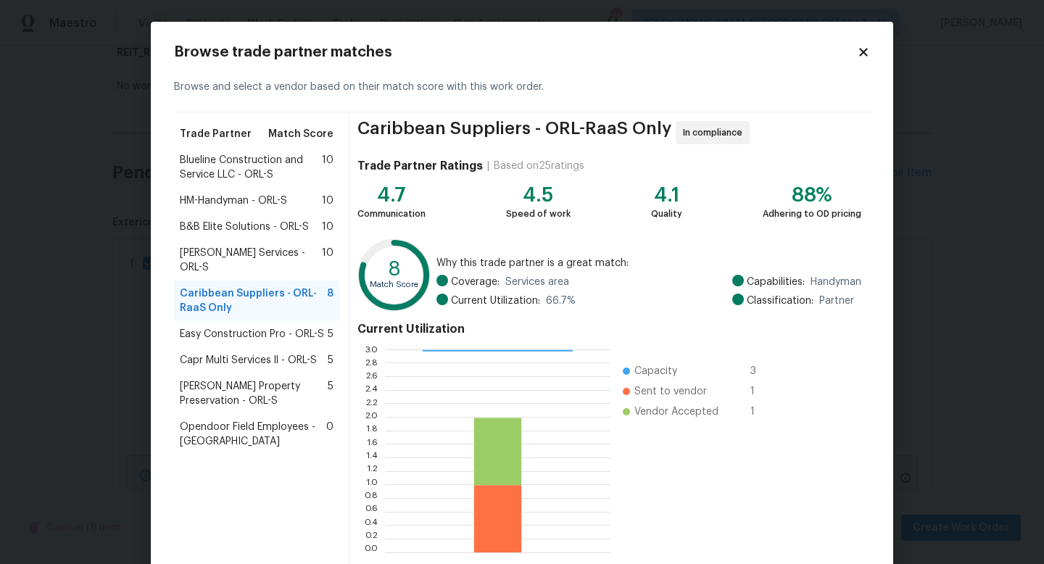
scroll to position [75, 0]
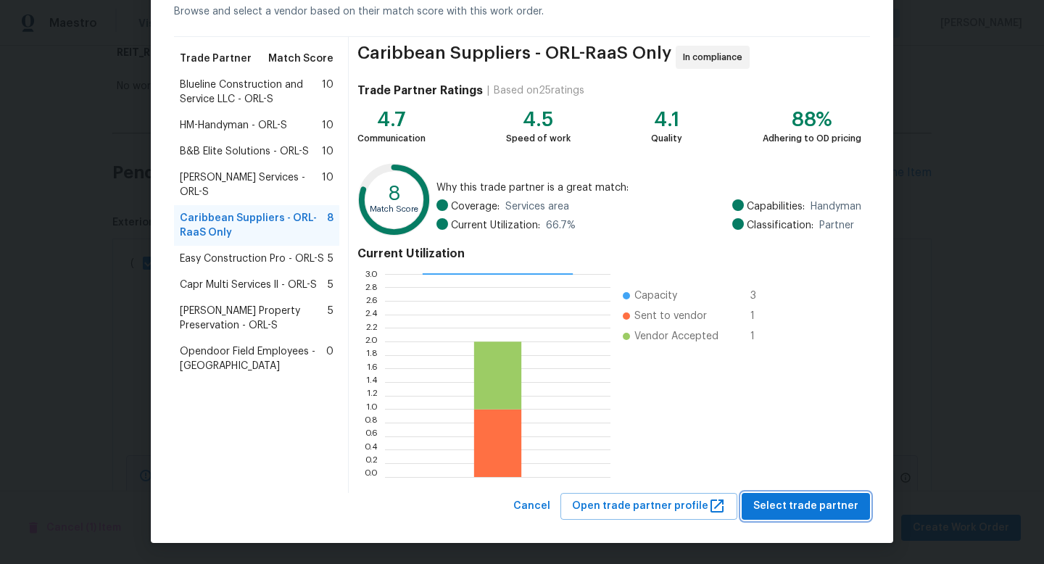
click at [788, 508] on span "Select trade partner" at bounding box center [805, 506] width 105 height 18
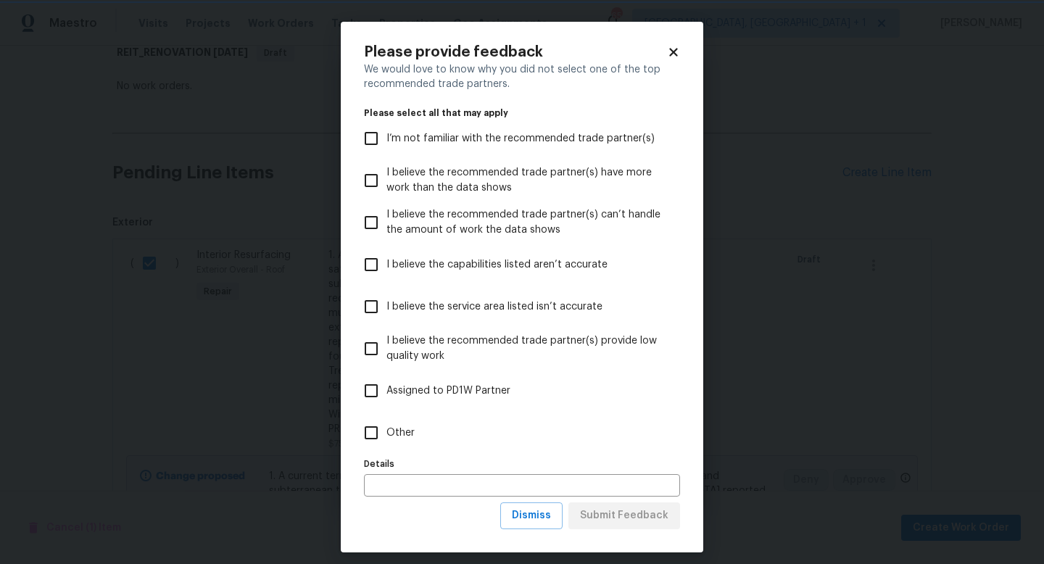
scroll to position [0, 0]
click at [368, 431] on input "Other" at bounding box center [371, 433] width 30 height 30
checkbox input "true"
click at [611, 519] on span "Submit Feedback" at bounding box center [624, 516] width 88 height 18
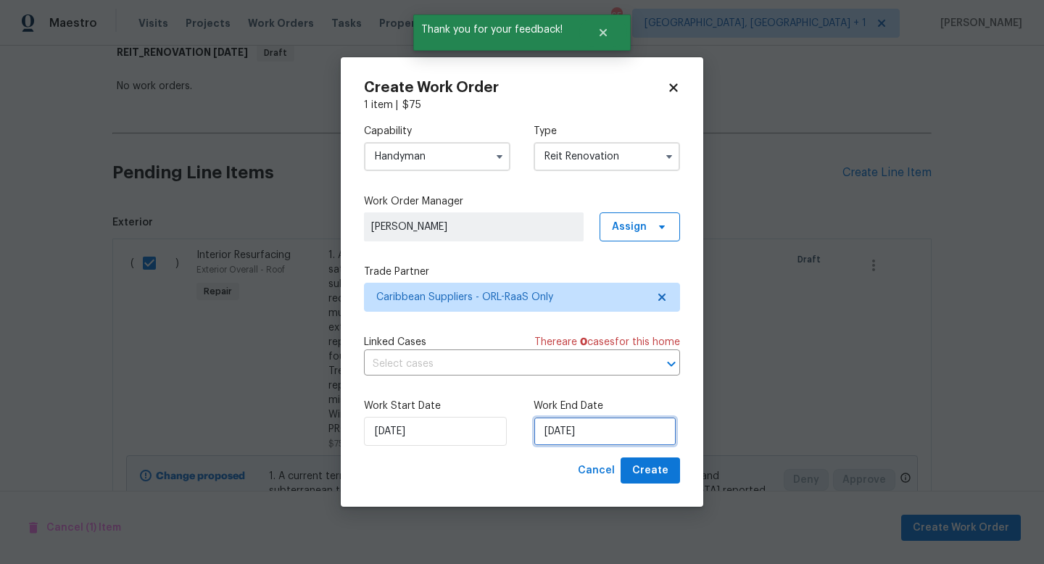
click at [572, 430] on input "[DATE]" at bounding box center [605, 431] width 143 height 29
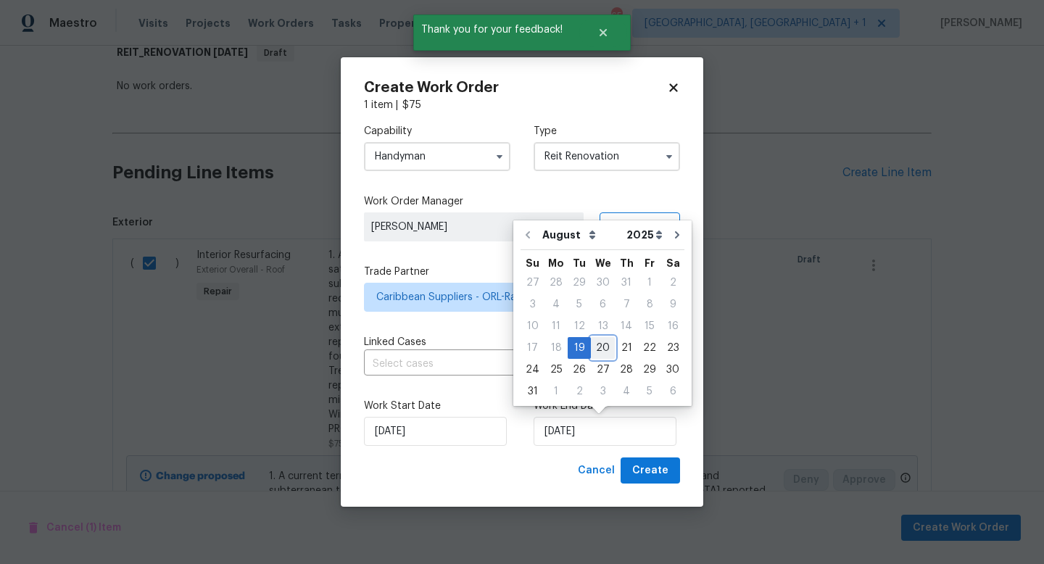
click at [598, 347] on div "20" at bounding box center [603, 348] width 24 height 20
type input "[DATE]"
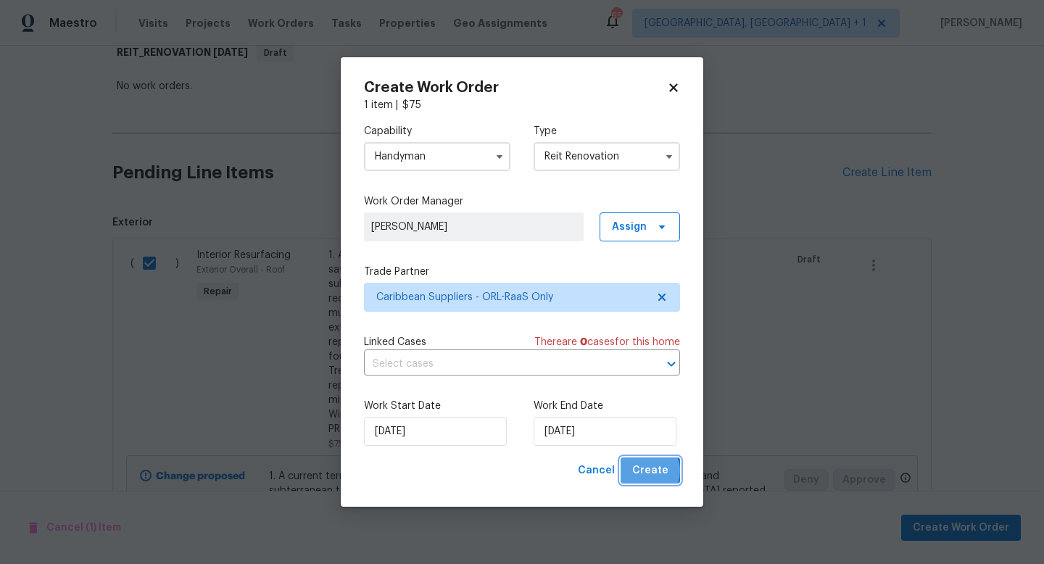
click at [649, 471] on span "Create" at bounding box center [650, 471] width 36 height 18
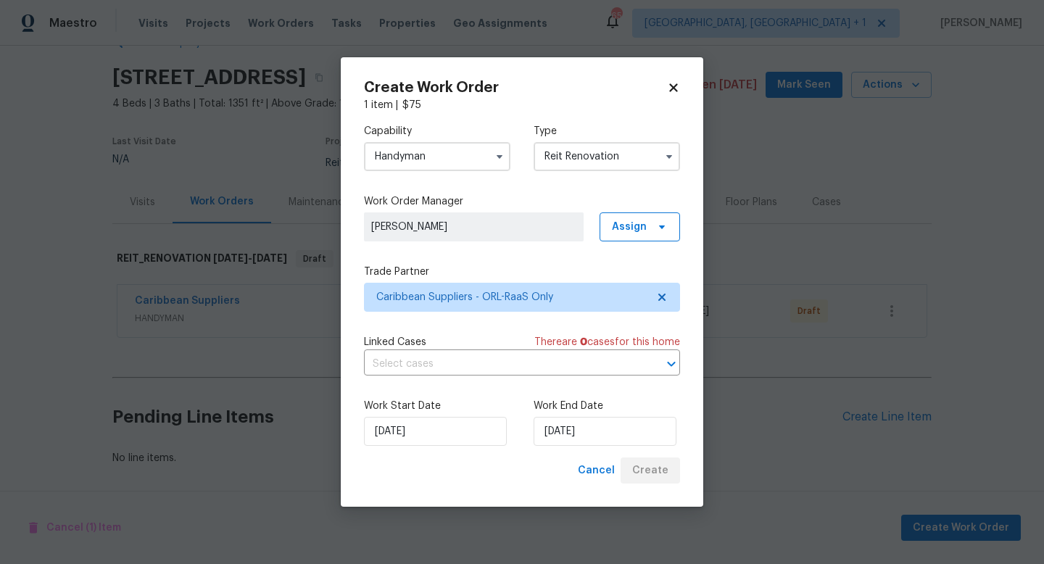
scroll to position [39, 0]
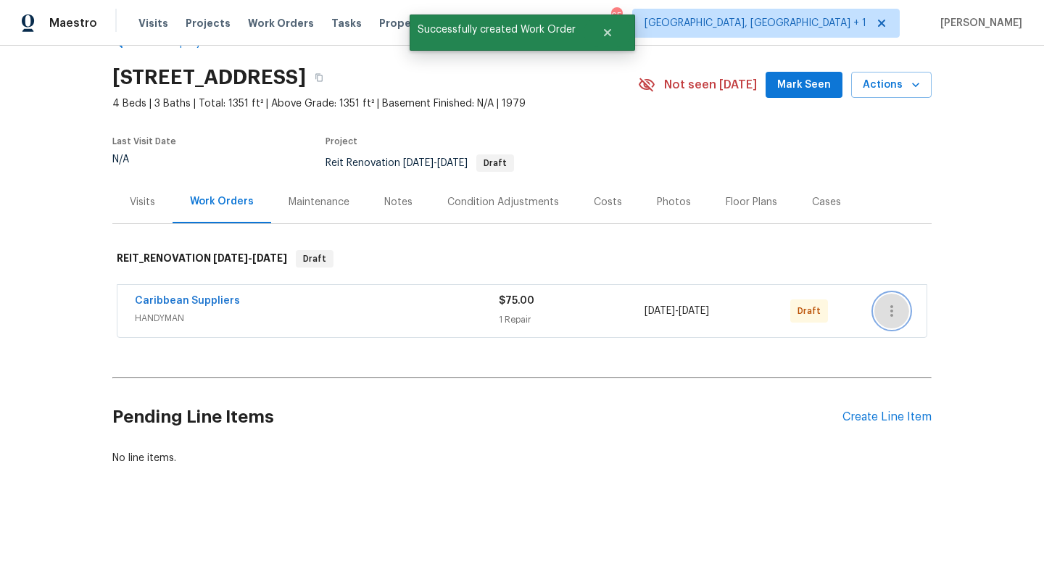
click at [893, 309] on icon "button" at bounding box center [891, 310] width 17 height 17
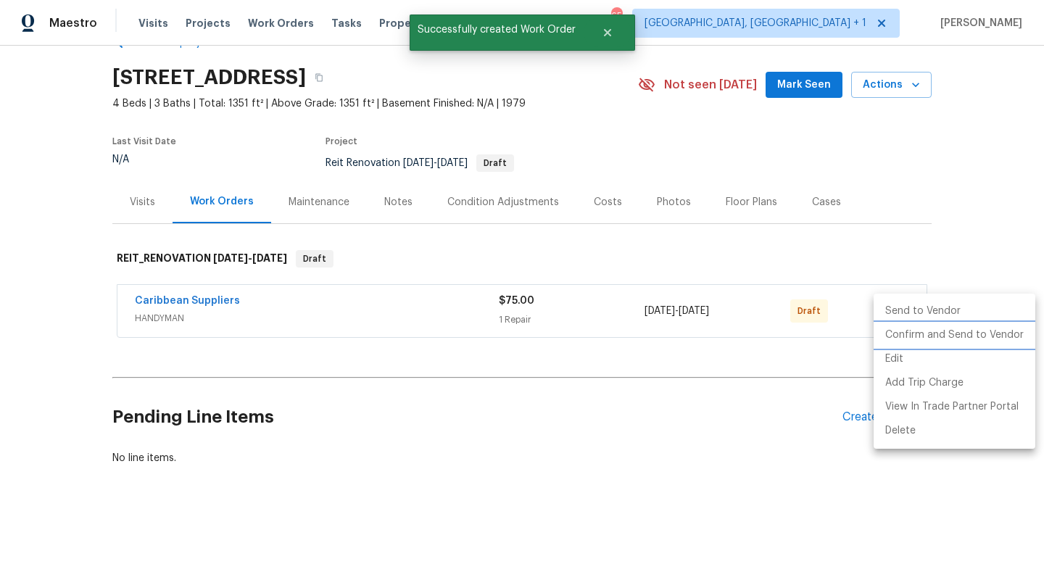
click at [906, 336] on li "Confirm and Send to Vendor" at bounding box center [955, 335] width 162 height 24
